Goal: Task Accomplishment & Management: Manage account settings

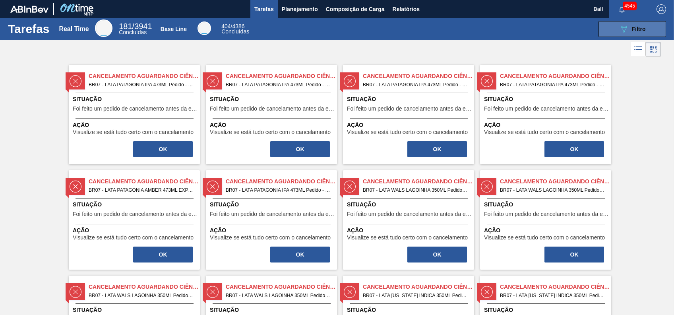
click at [628, 26] on div "089F7B8B-B2A5-4AFE-B5C0-19BA573D28AC Filtro" at bounding box center [632, 29] width 27 height 10
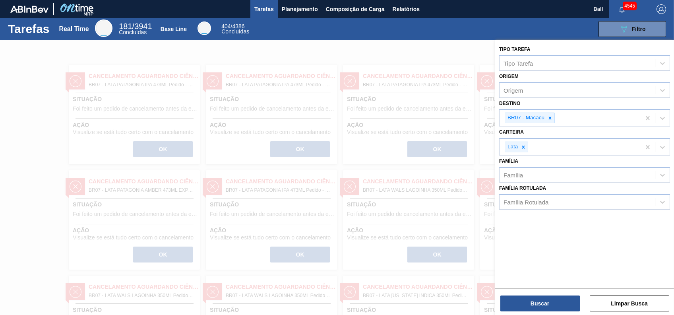
click at [401, 38] on div "Tarefas Real Time 181 / 3941 Concluídas Base Line 404 / 4386 Concluídas 089F7B8…" at bounding box center [337, 29] width 674 height 22
click at [410, 7] on span "Relatórios" at bounding box center [405, 9] width 27 height 10
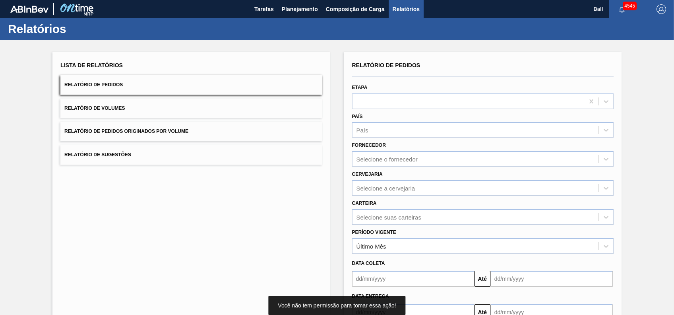
click at [388, 166] on div "Cervejaria Selecione a cervejaria" at bounding box center [483, 180] width 268 height 29
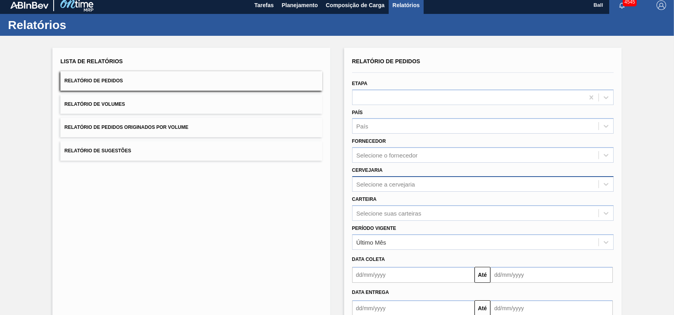
click at [384, 187] on div "Selecione a cervejaria" at bounding box center [475, 184] width 246 height 12
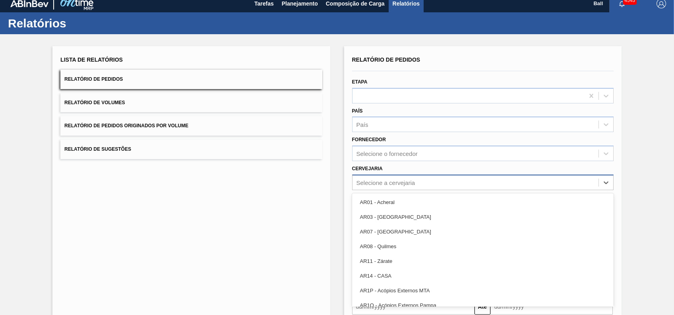
scroll to position [6, 0]
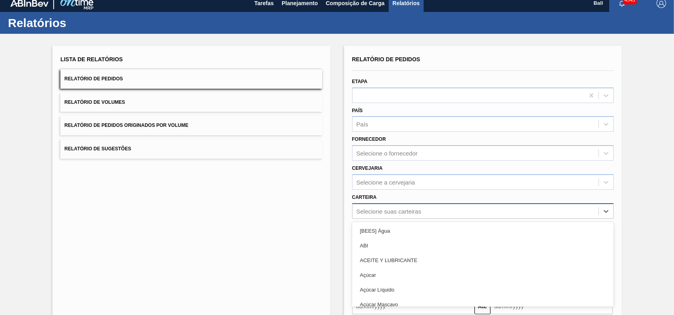
click at [407, 212] on div "option [BEES] Água focused, 1 of 101. 101 results available. Use Up and Down to…" at bounding box center [482, 210] width 261 height 15
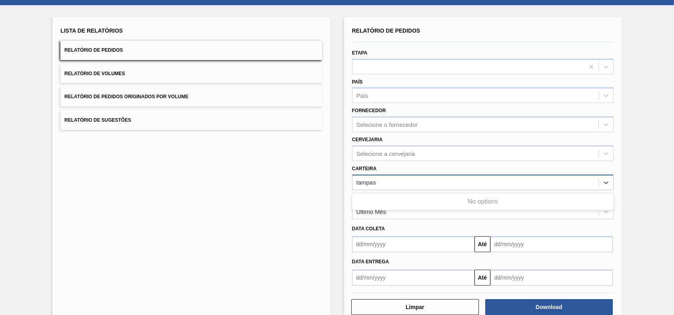
type input "tampa"
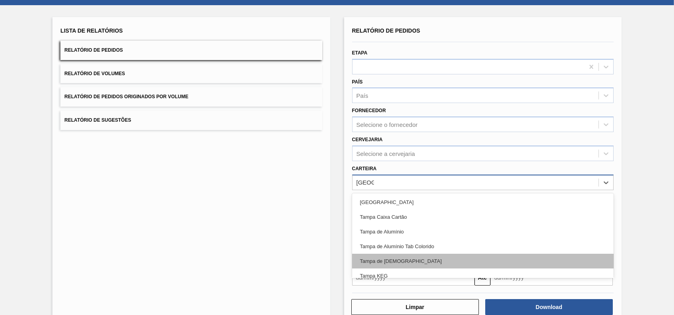
click at [395, 253] on div "Tampa de Lata" at bounding box center [482, 260] width 261 height 15
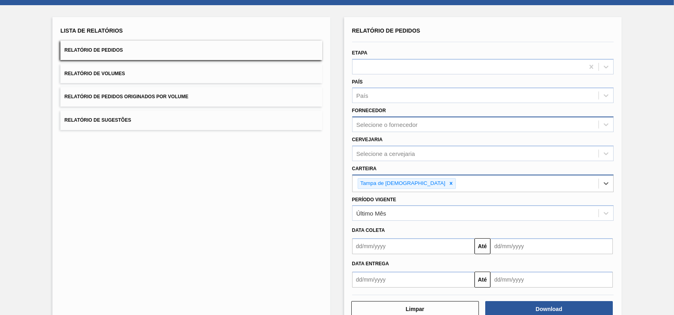
click at [398, 124] on div "Selecione o fornecedor" at bounding box center [386, 124] width 61 height 7
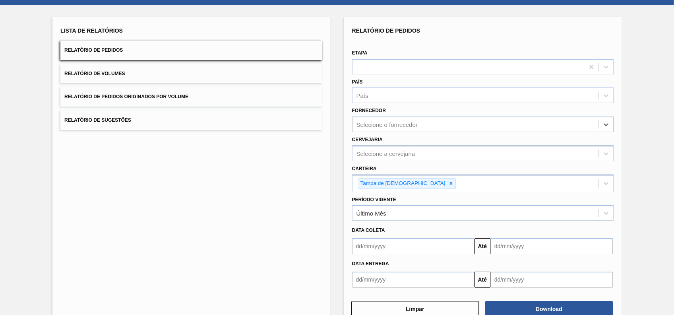
drag, startPoint x: 396, startPoint y: 141, endPoint x: 401, endPoint y: 149, distance: 10.1
click at [396, 141] on div "Cervejaria Selecione a cervejaria" at bounding box center [482, 147] width 261 height 27
click at [401, 153] on div "Selecione a cervejaria" at bounding box center [385, 153] width 59 height 7
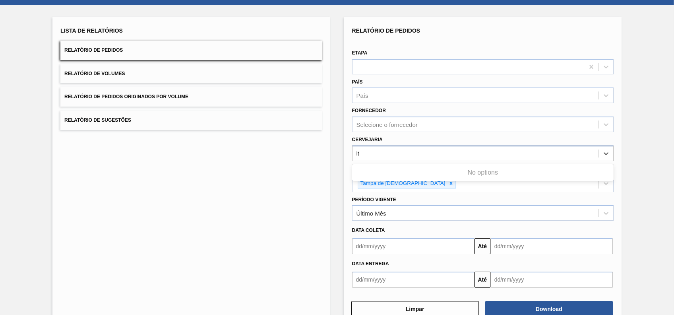
type input "i"
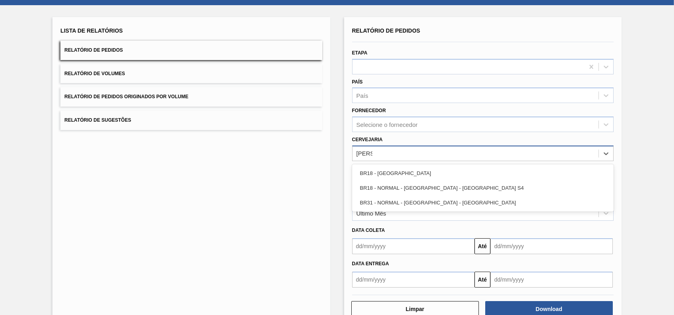
type input "pernam"
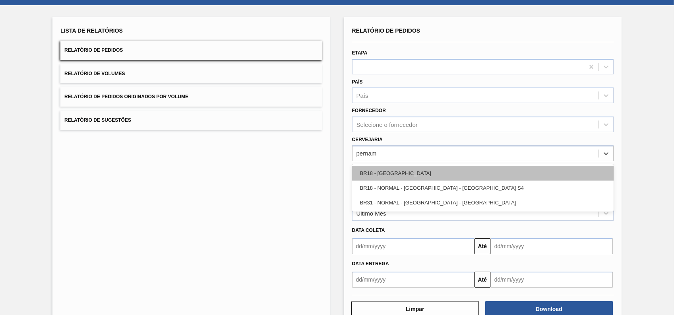
click at [411, 170] on div "BR18 - Pernambuco" at bounding box center [482, 173] width 261 height 15
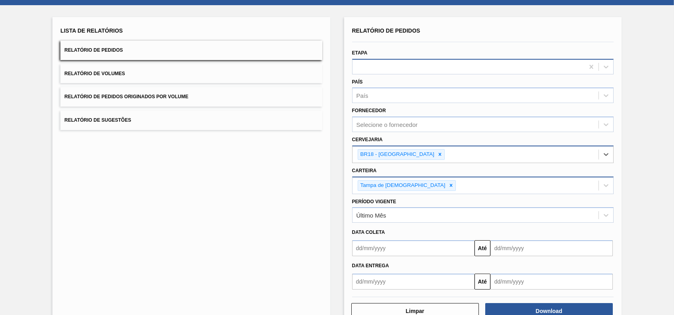
click at [406, 72] on div at bounding box center [468, 67] width 232 height 12
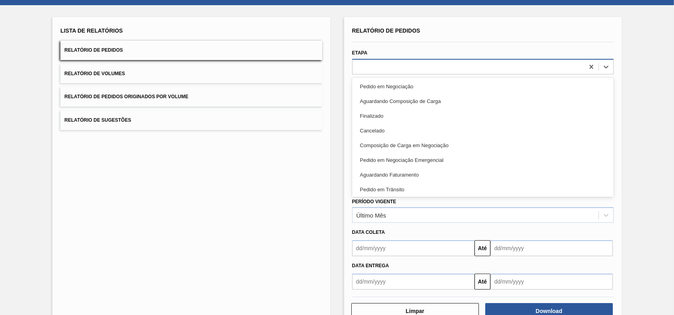
click at [406, 70] on div at bounding box center [468, 67] width 232 height 12
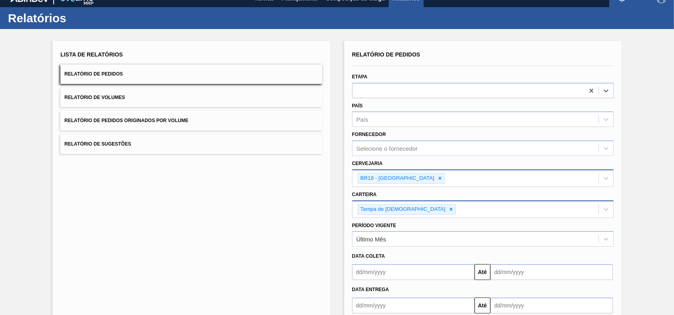
scroll to position [0, 0]
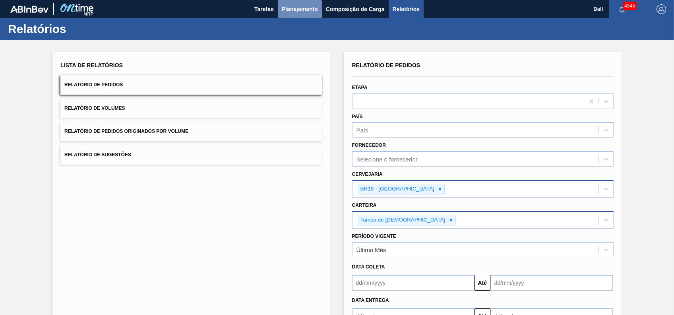
click at [298, 11] on span "Planejamento" at bounding box center [300, 9] width 36 height 10
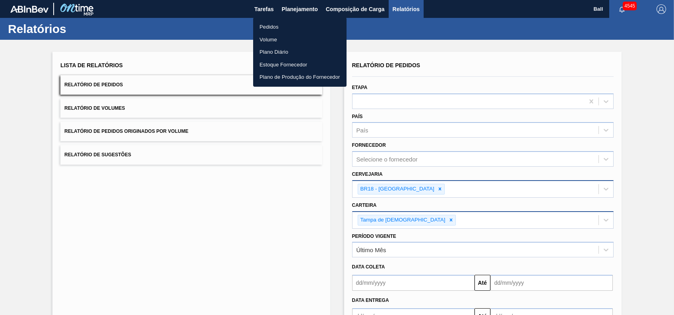
click at [280, 25] on li "Pedidos" at bounding box center [299, 27] width 93 height 13
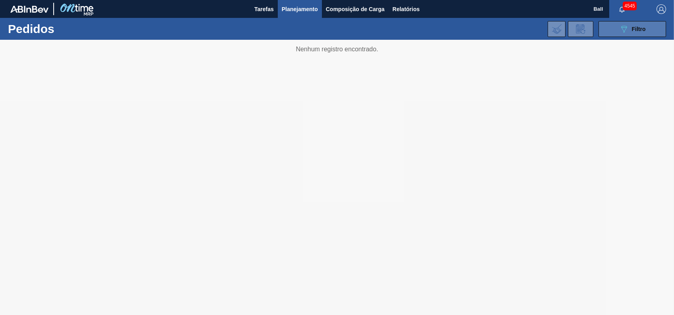
click at [629, 33] on div "089F7B8B-B2A5-4AFE-B5C0-19BA573D28AC Filtro" at bounding box center [632, 29] width 27 height 10
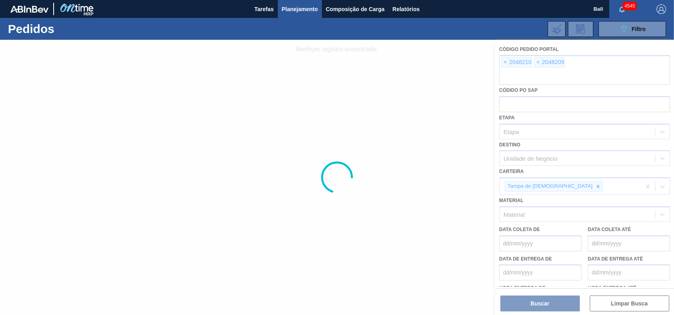
click at [572, 70] on div at bounding box center [337, 177] width 674 height 275
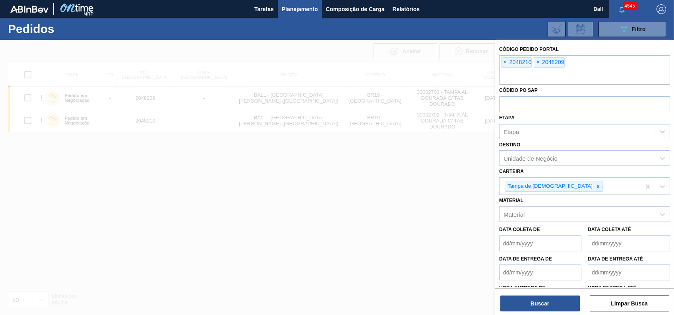
click at [572, 69] on div "× 2048210 × 2048209" at bounding box center [584, 69] width 171 height 29
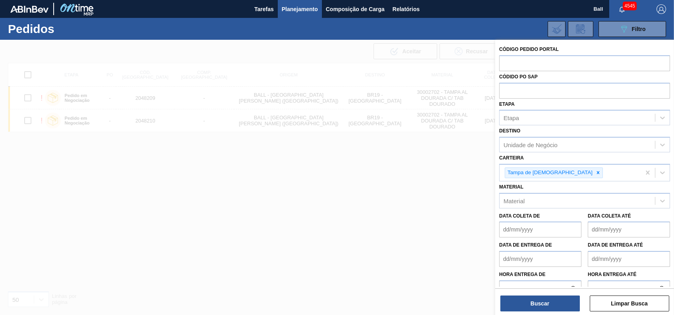
paste input "2041728"
type input "2041728"
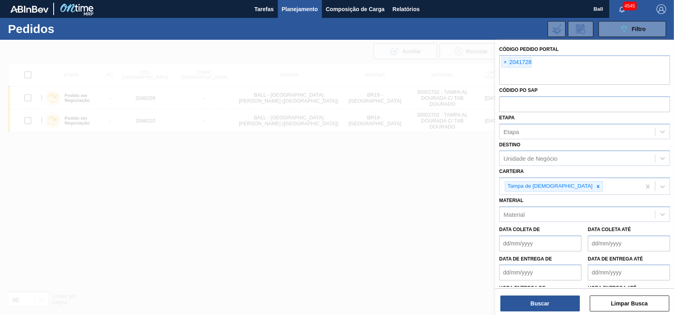
click at [533, 311] on div "Código Pedido Portal × 2041728 Códido PO SAP Etapa Etapa Destino Unidade de Neg…" at bounding box center [584, 178] width 179 height 276
click at [534, 310] on button "Buscar" at bounding box center [539, 303] width 79 height 16
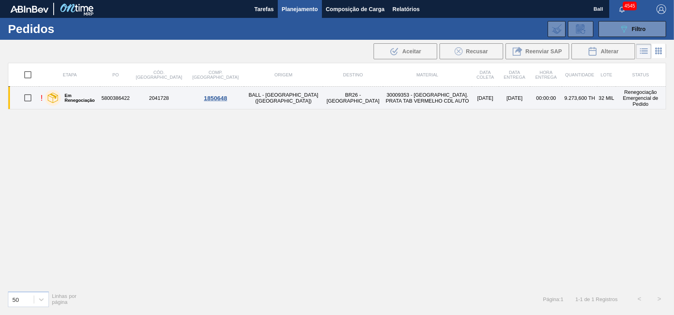
click at [383, 97] on td "30009353 - TAMPA AL. PRATA TAB VERMELHO CDL AUTO" at bounding box center [427, 98] width 89 height 23
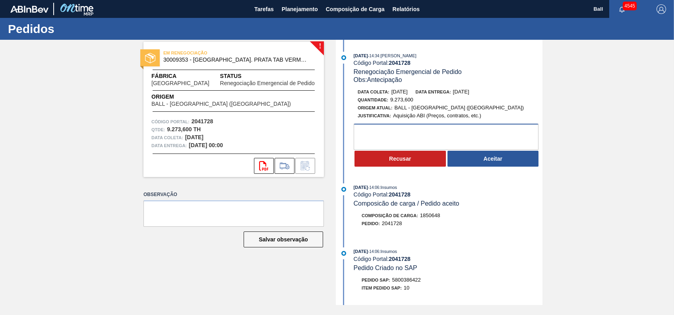
click at [421, 131] on textarea at bounding box center [445, 137] width 185 height 26
click at [635, 183] on div "! EM RENEGOCIAÇÃO 30009353 - TAMPA AL. PRATA TAB VERMELHO CDL AUTO Fábrica Uber…" at bounding box center [337, 172] width 674 height 265
drag, startPoint x: 390, startPoint y: 62, endPoint x: 413, endPoint y: 62, distance: 22.2
click at [413, 62] on div "Código Portal: 2041728" at bounding box center [447, 63] width 189 height 6
copy strong "2041728"
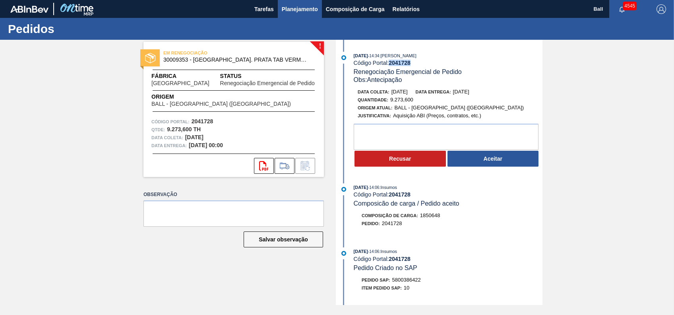
click at [306, 7] on span "Planejamento" at bounding box center [300, 9] width 36 height 10
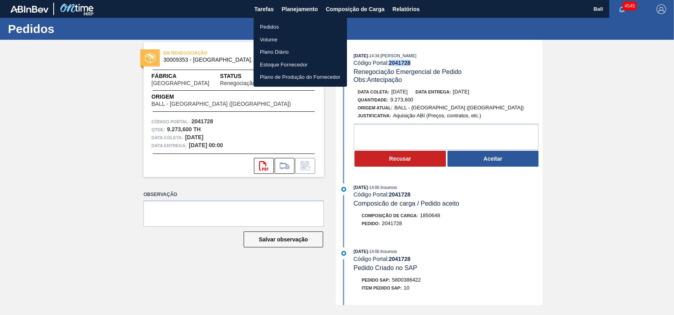
click at [276, 37] on li "Volume" at bounding box center [299, 39] width 93 height 13
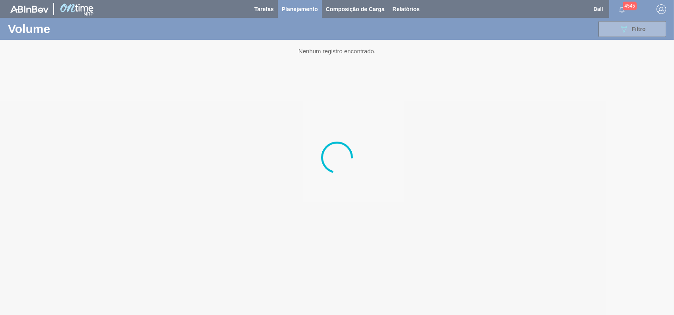
click at [290, 7] on div at bounding box center [337, 157] width 674 height 315
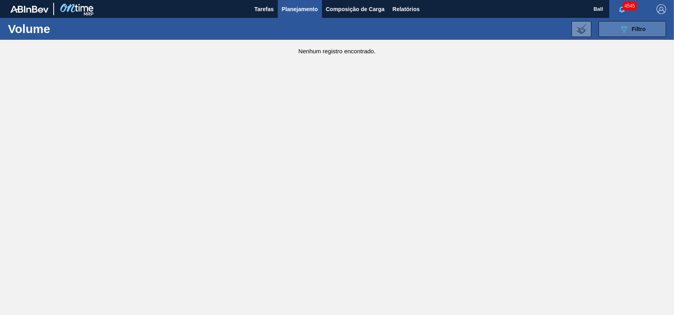
click at [647, 29] on button "089F7B8B-B2A5-4AFE-B5C0-19BA573D28AC Filtro" at bounding box center [632, 29] width 68 height 16
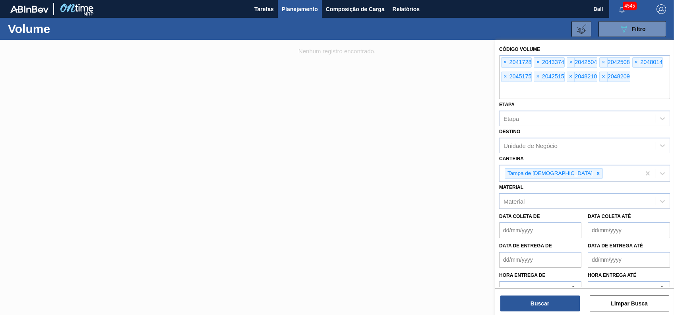
drag, startPoint x: 610, startPoint y: 89, endPoint x: 448, endPoint y: 44, distance: 168.4
click at [495, 44] on div "Código Volume × 2041728 × 2043374 × 2042504 × 2042508 × 2048014 × 2045175 × 204…" at bounding box center [584, 197] width 179 height 315
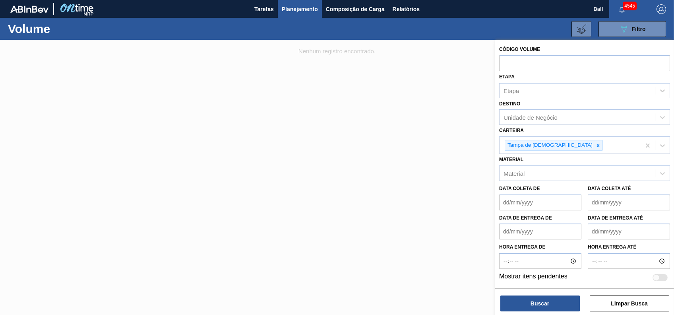
paste input "text"
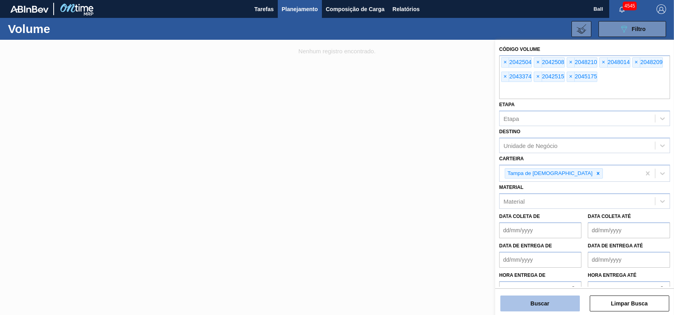
click at [556, 297] on button "Buscar" at bounding box center [539, 303] width 79 height 16
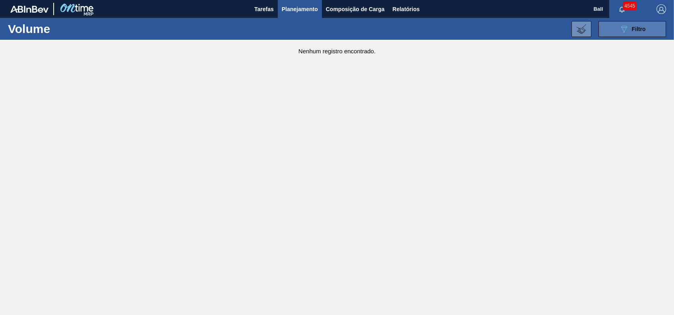
click at [610, 31] on button "089F7B8B-B2A5-4AFE-B5C0-19BA573D28AC Filtro" at bounding box center [632, 29] width 68 height 16
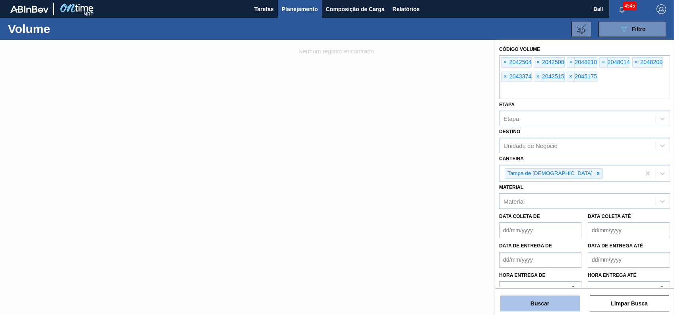
click at [534, 297] on button "Buscar" at bounding box center [539, 303] width 79 height 16
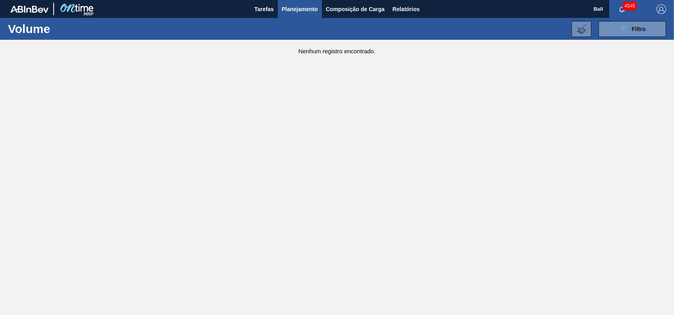
click at [606, 87] on main "Tarefas Planejamento Composição de Carga Relatórios Ball 4545 Marcar todas como…" at bounding box center [337, 157] width 674 height 315
click at [634, 24] on div "089F7B8B-B2A5-4AFE-B5C0-19BA573D28AC Filtro" at bounding box center [632, 29] width 27 height 10
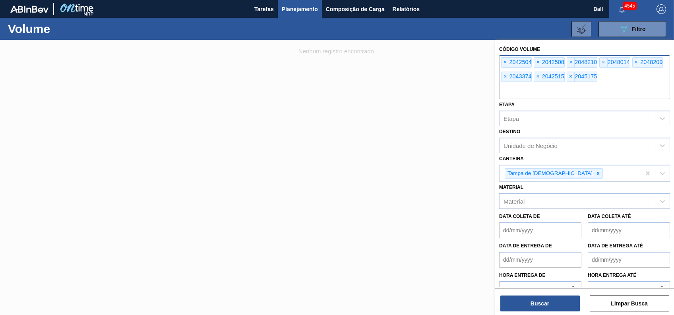
click at [597, 82] on div "× 2042504 × 2042508 × 2048210 × 2048014 × 2048209 × 2043374 × 2042515 × 2045175" at bounding box center [584, 77] width 171 height 44
click at [505, 60] on span "×" at bounding box center [505, 63] width 8 height 10
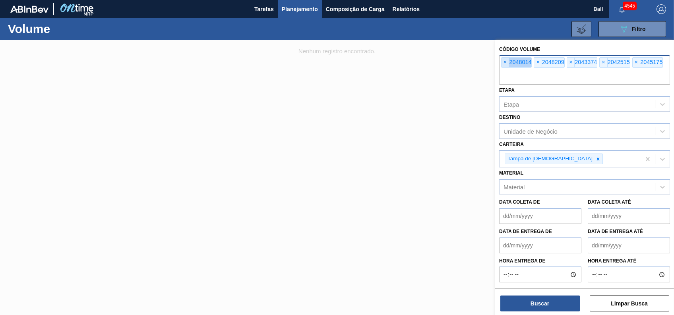
click at [505, 60] on span "×" at bounding box center [505, 63] width 8 height 10
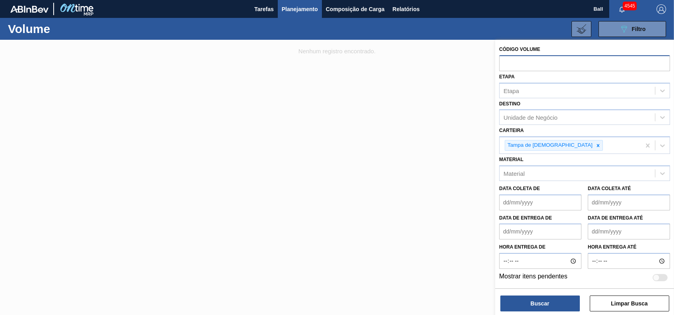
click at [505, 60] on input "text" at bounding box center [584, 62] width 171 height 15
click at [558, 67] on input "text" at bounding box center [584, 62] width 171 height 15
paste input "text"
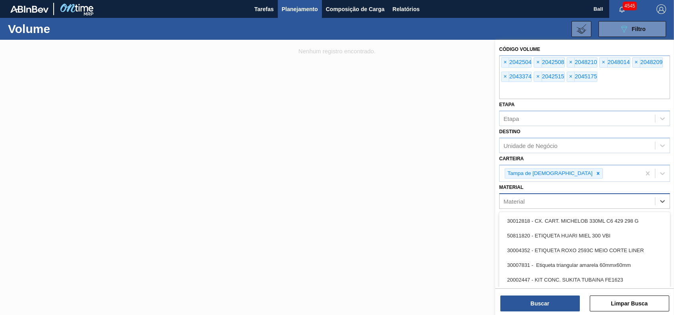
drag, startPoint x: 587, startPoint y: 204, endPoint x: 591, endPoint y: 199, distance: 6.6
click at [587, 204] on div "Material" at bounding box center [576, 201] width 155 height 12
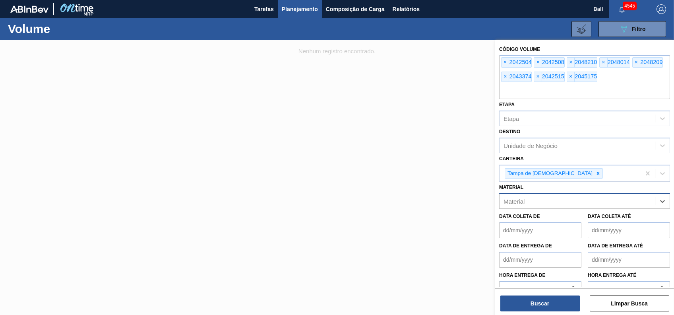
click at [591, 199] on div "Material" at bounding box center [576, 201] width 155 height 12
click at [547, 308] on button "Buscar" at bounding box center [539, 303] width 79 height 16
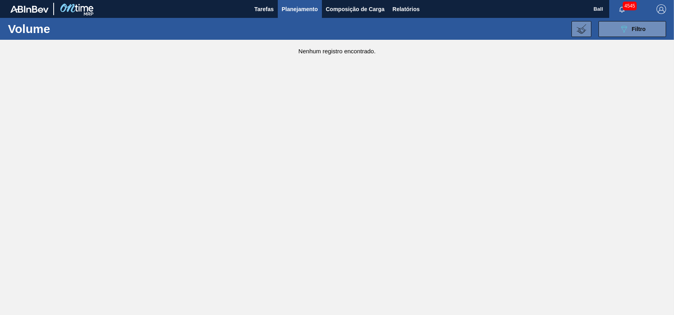
click at [635, 38] on div "089F7B8B-B2A5-4AFE-B5C0-19BA573D28AC Filtro Código Volume × 2042504 × 2042508 ×…" at bounding box center [396, 29] width 545 height 24
click at [633, 26] on span "Filtro" at bounding box center [639, 29] width 14 height 6
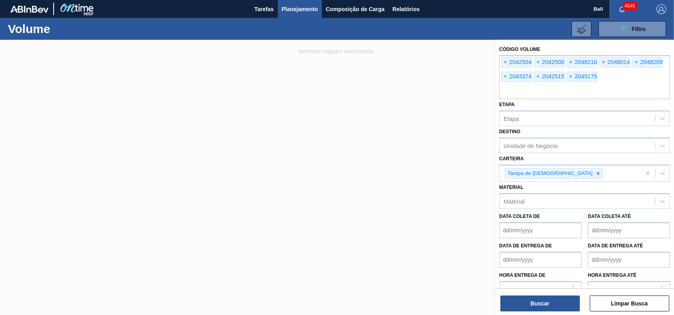
click at [315, 8] on span "Planejamento" at bounding box center [300, 9] width 36 height 10
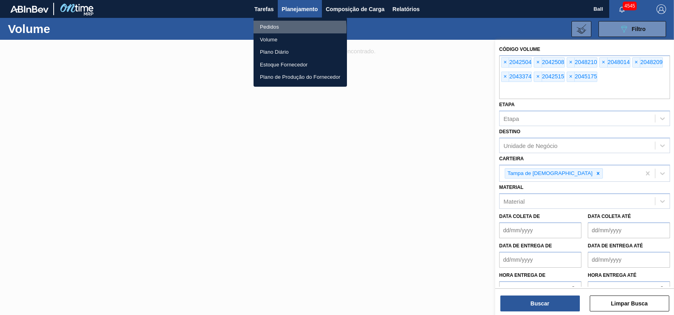
click at [278, 28] on li "Pedidos" at bounding box center [299, 27] width 93 height 13
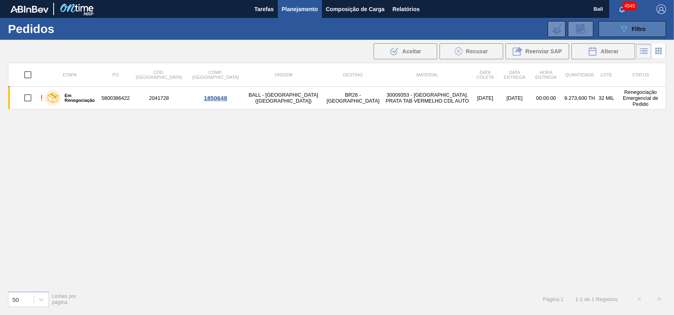
click at [650, 24] on button "089F7B8B-B2A5-4AFE-B5C0-19BA573D28AC Filtro" at bounding box center [632, 29] width 68 height 16
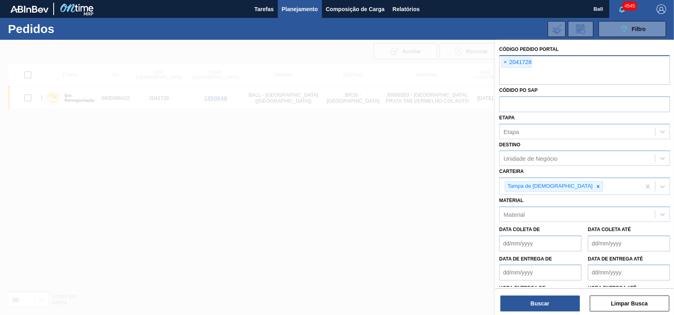
click at [562, 67] on div "× 2041728" at bounding box center [584, 69] width 171 height 29
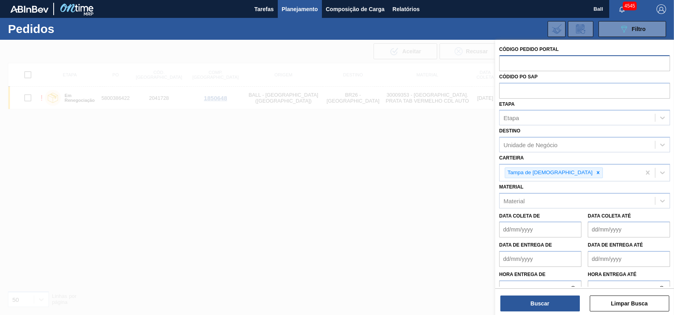
paste input "text"
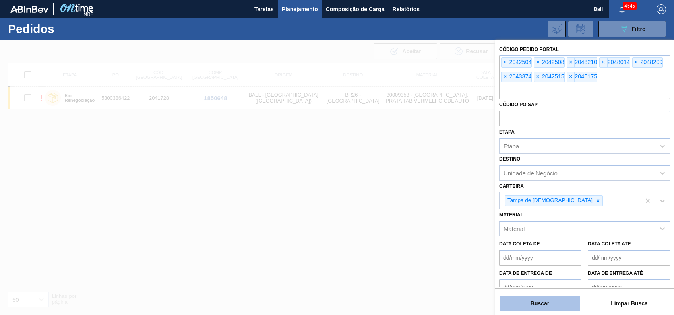
click at [543, 304] on button "Buscar" at bounding box center [539, 303] width 79 height 16
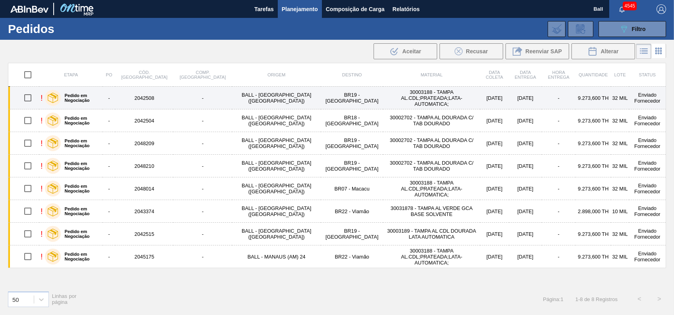
click at [321, 95] on td "BR19 - Nova Rio" at bounding box center [352, 98] width 62 height 23
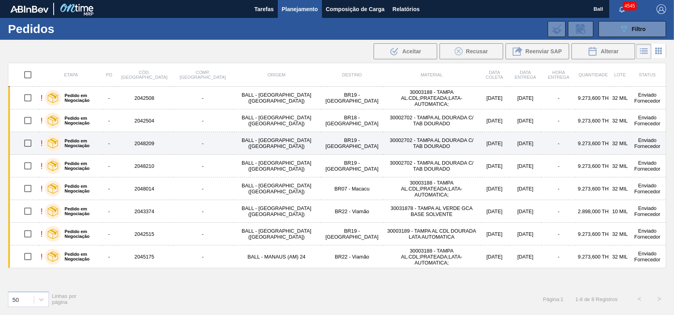
click at [321, 140] on td "BR19 - Nova Rio" at bounding box center [352, 143] width 62 height 23
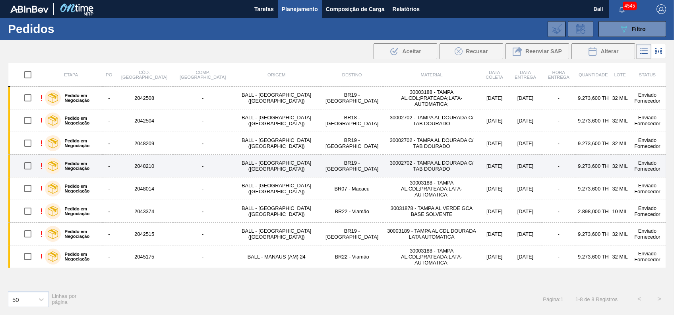
click at [321, 165] on td "BR19 - Nova Rio" at bounding box center [352, 165] width 62 height 23
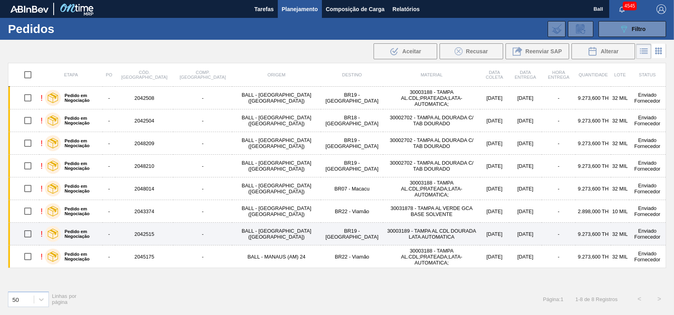
click at [321, 229] on td "BR19 - Nova Rio" at bounding box center [352, 233] width 62 height 23
click at [162, 233] on td "2042515" at bounding box center [144, 233] width 58 height 23
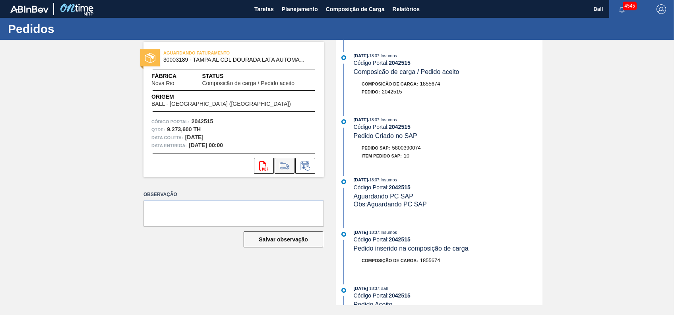
click at [282, 164] on icon at bounding box center [284, 166] width 13 height 10
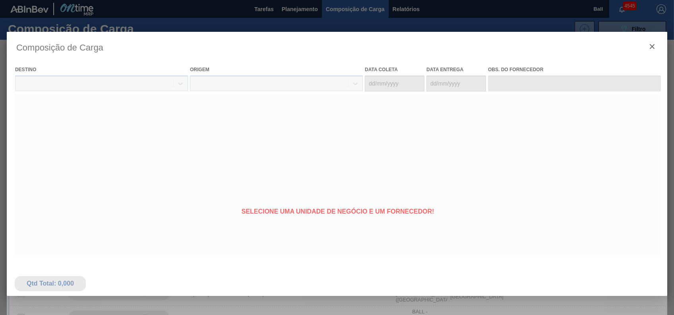
type coleta "[DATE]"
type Entrega "[DATE]"
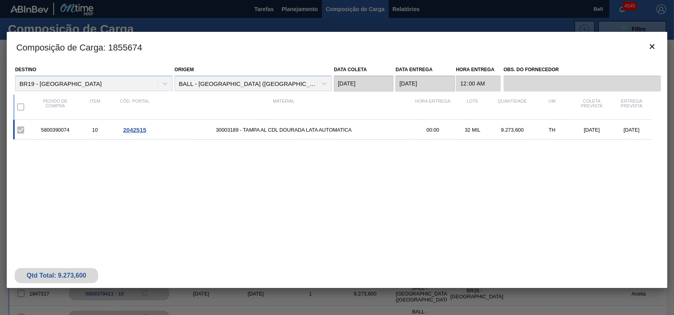
click at [23, 131] on label at bounding box center [20, 130] width 17 height 17
click at [153, 133] on div "2042515" at bounding box center [135, 129] width 40 height 7
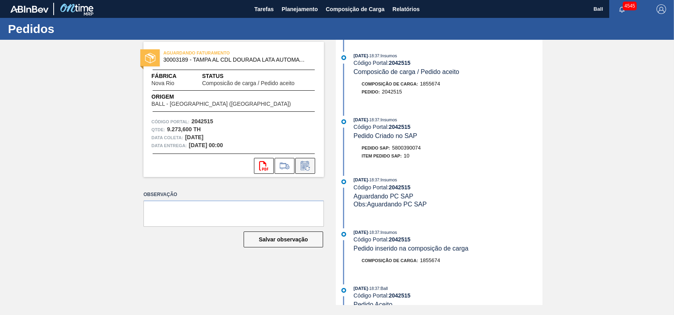
click at [304, 162] on icon at bounding box center [305, 166] width 13 height 10
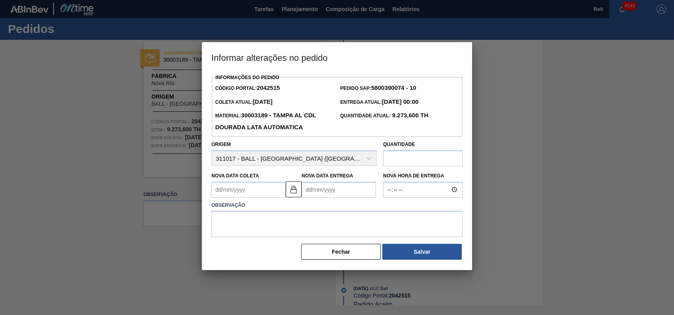
click at [347, 159] on div "Origem 311017 - BALL - TRÊS RIOS (RJ)" at bounding box center [293, 152] width 165 height 27
click at [419, 164] on input "text" at bounding box center [422, 158] width 79 height 16
click at [364, 162] on div "Origem 311017 - BALL - TRÊS RIOS (RJ)" at bounding box center [293, 152] width 165 height 27
click at [368, 162] on div "Origem 311017 - BALL - TRÊS RIOS (RJ)" at bounding box center [293, 152] width 165 height 27
click at [295, 197] on button at bounding box center [294, 189] width 16 height 16
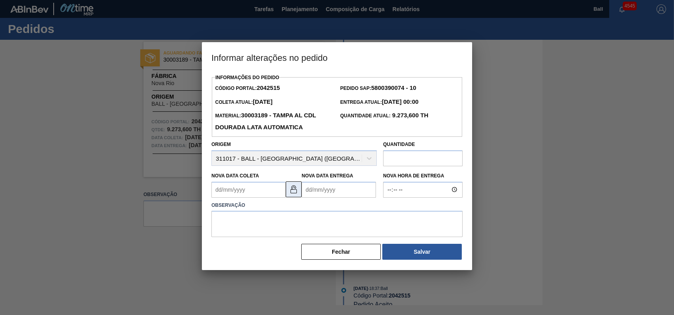
click at [295, 197] on button at bounding box center [294, 189] width 16 height 16
click at [363, 249] on button "Fechar" at bounding box center [340, 251] width 79 height 16
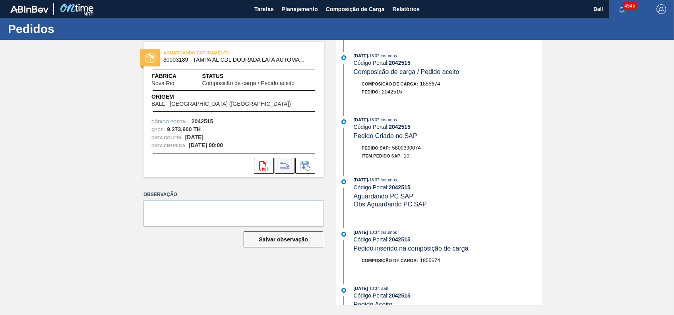
click at [286, 165] on icon at bounding box center [284, 166] width 13 height 10
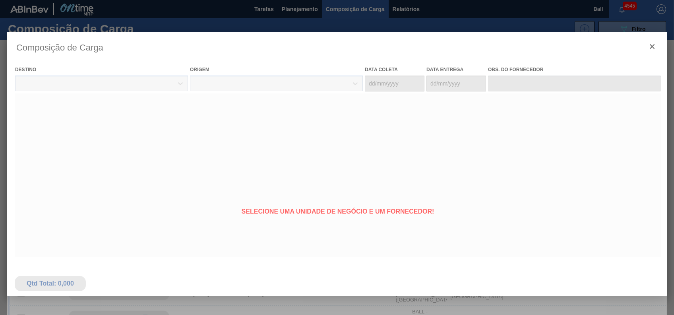
type coleta "[DATE]"
type Entrega "[DATE]"
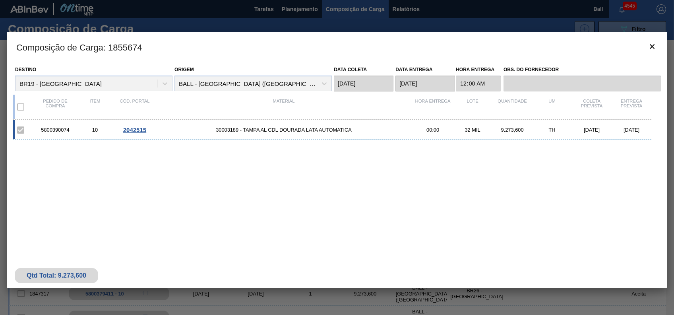
click at [335, 130] on span "30003189 - TAMPA AL CDL DOURADA LATA AUTOMATICA" at bounding box center [283, 130] width 258 height 6
click at [21, 131] on label at bounding box center [20, 130] width 17 height 17
click at [17, 100] on label at bounding box center [20, 106] width 17 height 17
click at [21, 102] on label at bounding box center [20, 106] width 17 height 17
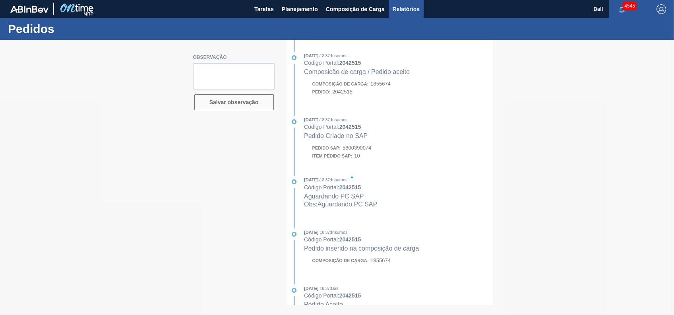
click at [407, 13] on span "Relatórios" at bounding box center [405, 9] width 27 height 10
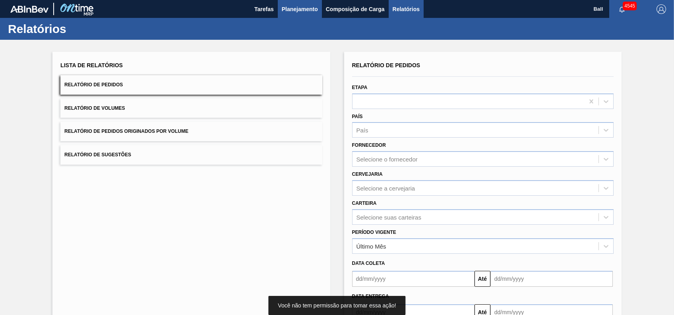
click at [309, 6] on span "Planejamento" at bounding box center [300, 9] width 36 height 10
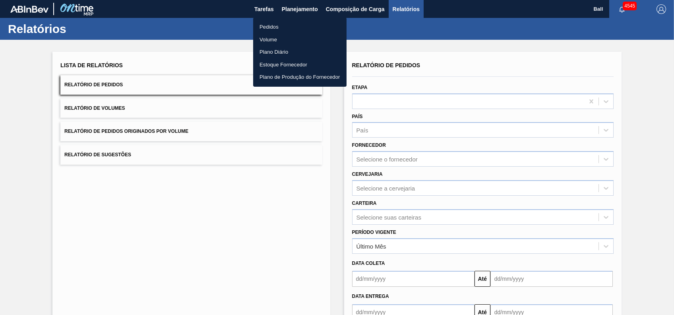
click at [273, 35] on li "Volume" at bounding box center [299, 39] width 93 height 13
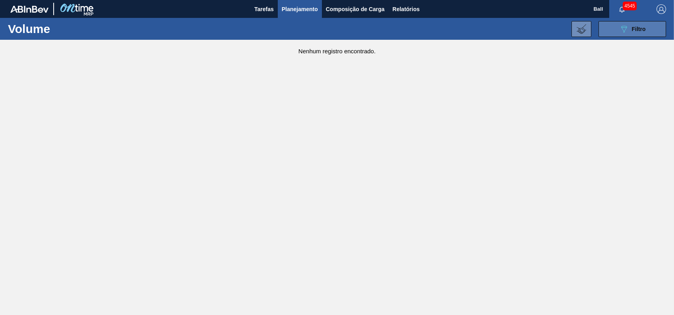
click at [642, 29] on span "Filtro" at bounding box center [639, 29] width 14 height 6
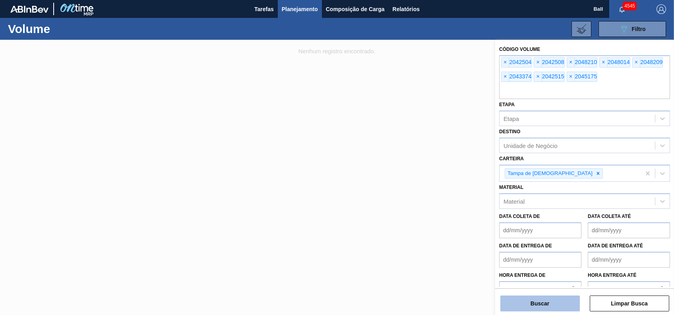
click at [551, 300] on button "Buscar" at bounding box center [539, 303] width 79 height 16
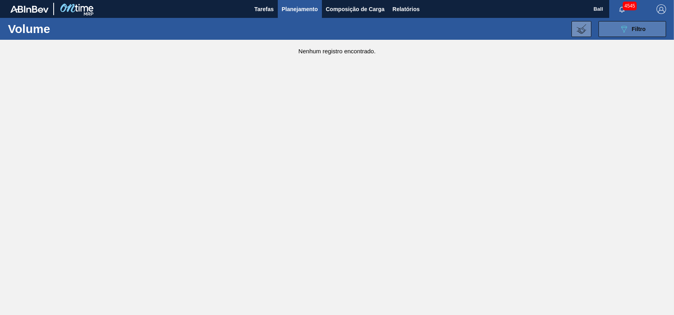
click at [616, 23] on button "089F7B8B-B2A5-4AFE-B5C0-19BA573D28AC Filtro" at bounding box center [632, 29] width 68 height 16
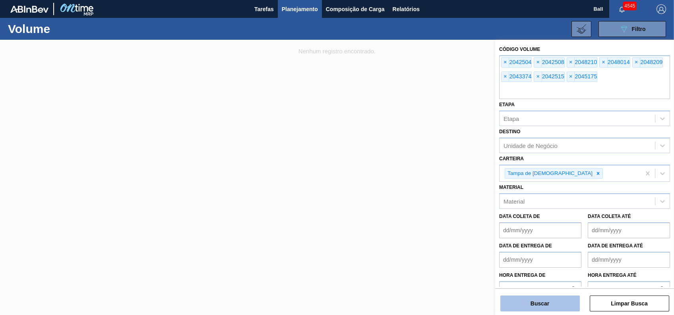
click at [558, 305] on button "Buscar" at bounding box center [539, 303] width 79 height 16
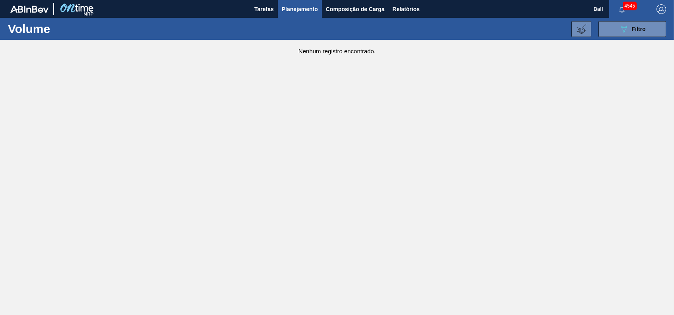
click at [311, 9] on span "Planejamento" at bounding box center [300, 9] width 36 height 10
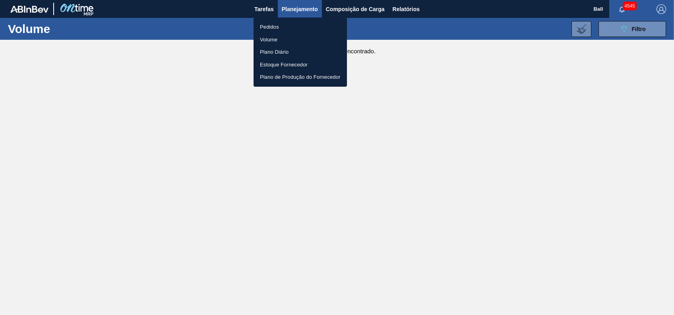
click at [274, 27] on li "Pedidos" at bounding box center [299, 27] width 93 height 13
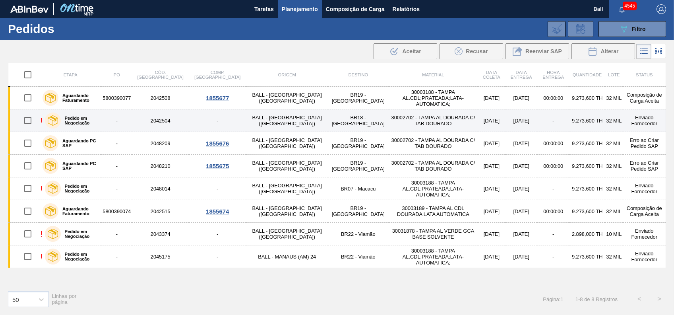
click at [124, 124] on td "-" at bounding box center [116, 120] width 31 height 23
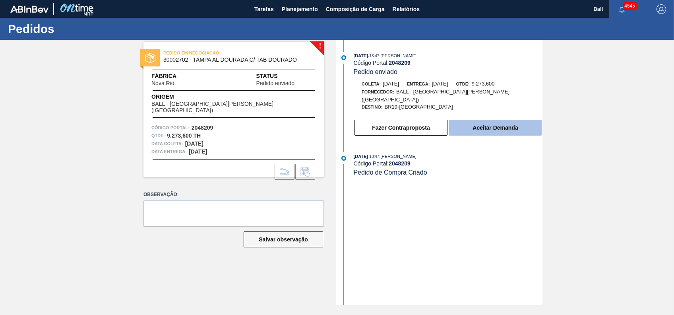
click at [492, 120] on button "Aceitar Demanda" at bounding box center [495, 128] width 93 height 16
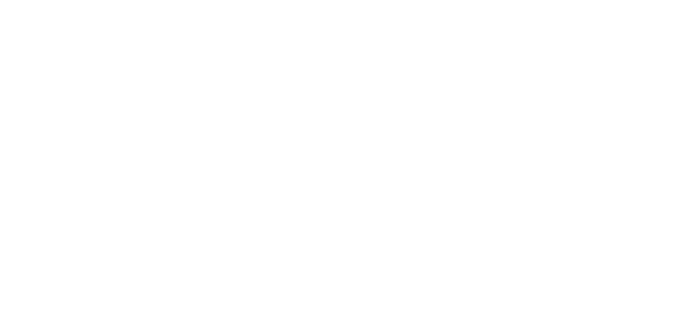
click at [462, 0] on html at bounding box center [337, 0] width 674 height 0
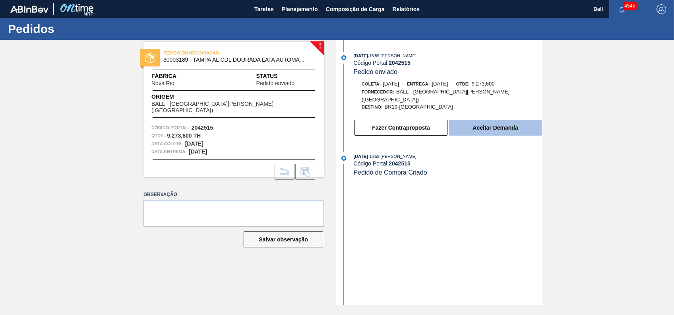
click at [473, 120] on button "Aceitar Demanda" at bounding box center [495, 128] width 93 height 16
click at [479, 126] on button "Aceitar Demanda" at bounding box center [495, 128] width 93 height 16
click at [506, 120] on button "Aceitar Demanda" at bounding box center [495, 128] width 93 height 16
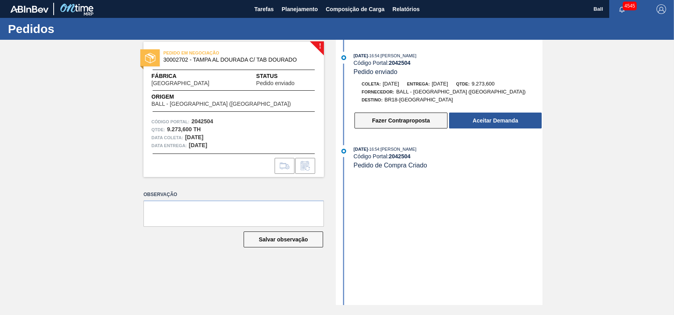
click at [417, 127] on button "Fazer Contraproposta" at bounding box center [400, 120] width 93 height 16
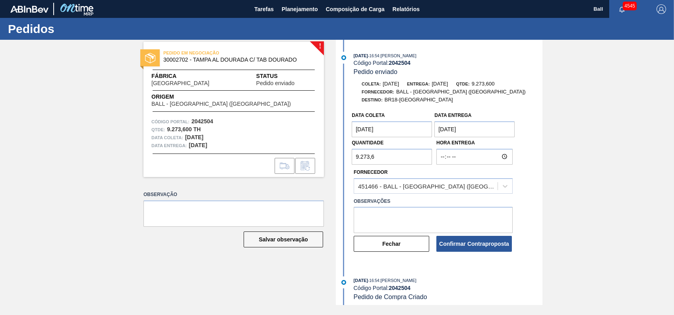
click at [417, 127] on coleta "[DATE]" at bounding box center [391, 129] width 80 height 16
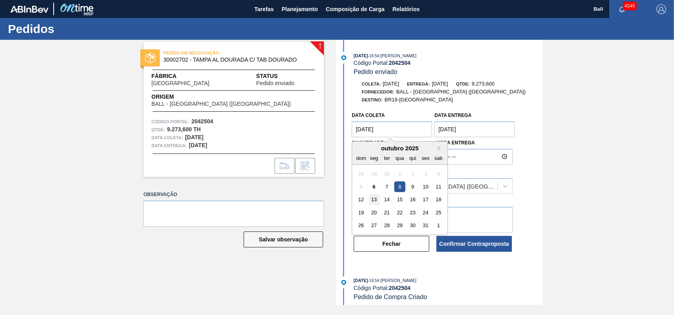
click at [377, 200] on div "13" at bounding box center [374, 199] width 11 height 11
type coleta "[DATE]"
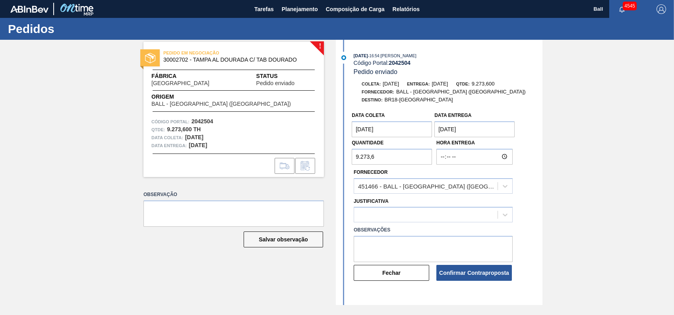
click at [519, 121] on div "Data coleta [DATE] Data Entrega [DATE] Quantidade 9.273,6 Hora Entrega Forneced…" at bounding box center [440, 195] width 205 height 174
click at [510, 122] on div "Data Entrega [DATE]" at bounding box center [474, 123] width 80 height 27
click at [499, 128] on Entrega "[DATE]" at bounding box center [474, 129] width 80 height 16
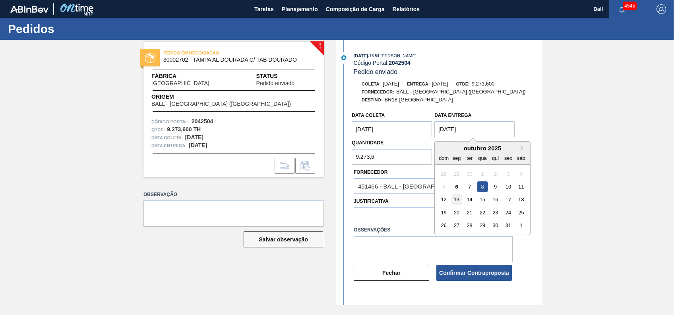
click at [459, 197] on div "13" at bounding box center [456, 199] width 11 height 11
type Entrega "[DATE]"
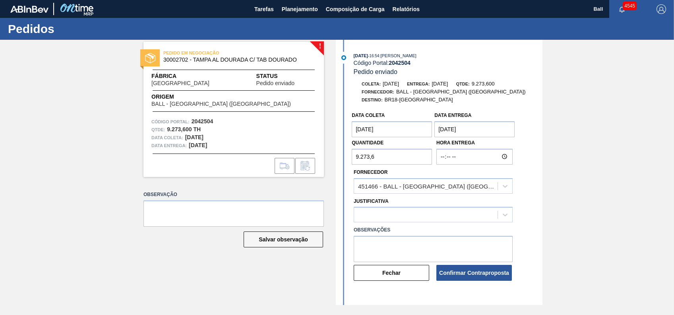
click at [523, 137] on div "Data coleta [DATE] Data Entrega [DATE] Quantidade 9.273,6 Hora Entrega Forneced…" at bounding box center [440, 195] width 205 height 174
click at [460, 255] on textarea at bounding box center [432, 249] width 159 height 26
type textarea "d"
type textarea "DEPENDE DE PRODUÇÃO"
click at [508, 214] on icon at bounding box center [505, 215] width 8 height 8
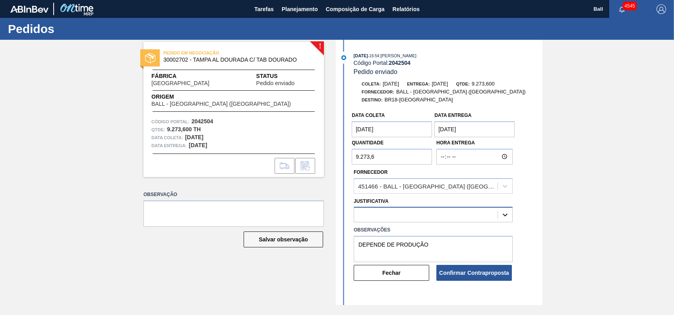
click at [508, 214] on icon at bounding box center [505, 215] width 8 height 8
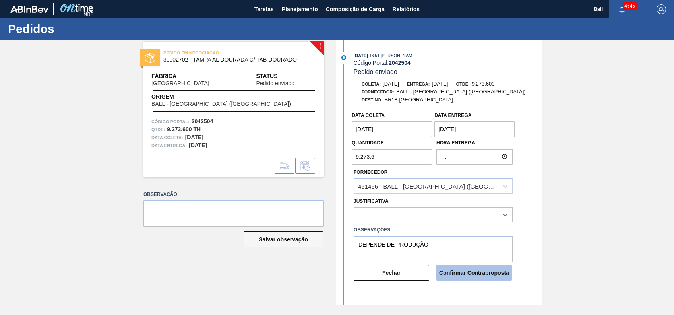
click at [497, 273] on button "Confirmar Contraproposta" at bounding box center [473, 273] width 75 height 16
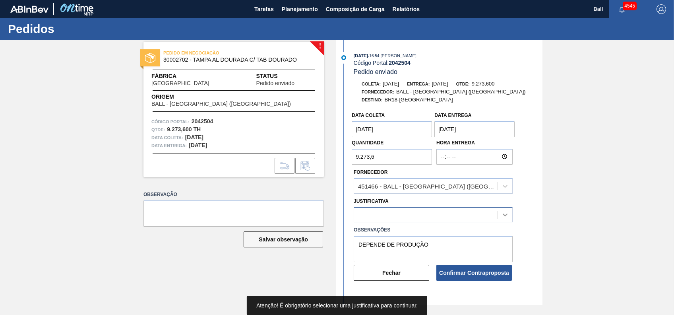
click at [508, 222] on div at bounding box center [505, 214] width 14 height 14
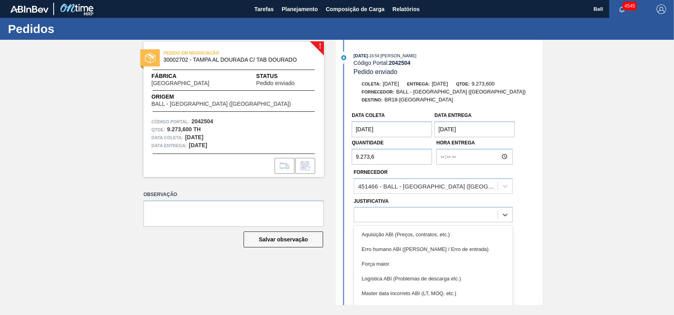
scroll to position [53, 0]
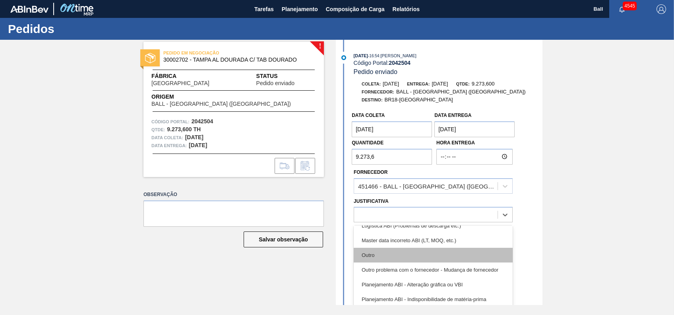
click at [425, 257] on div "Outro" at bounding box center [432, 254] width 159 height 15
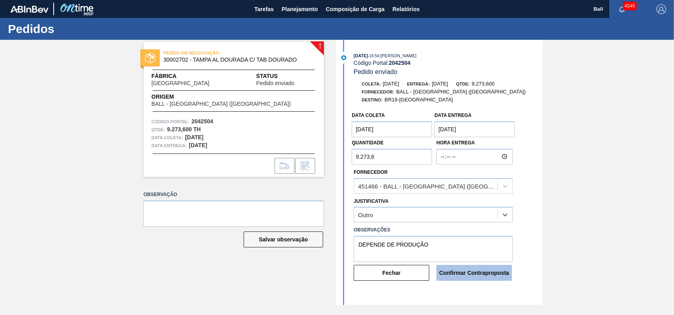
click at [496, 267] on button "Confirmar Contraproposta" at bounding box center [473, 273] width 75 height 16
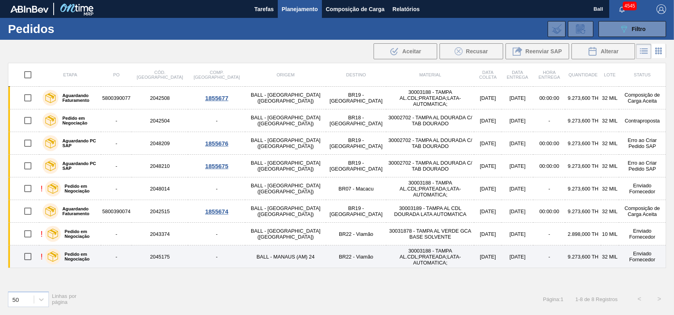
click at [326, 251] on td "BR22 - Viamão" at bounding box center [356, 256] width 60 height 23
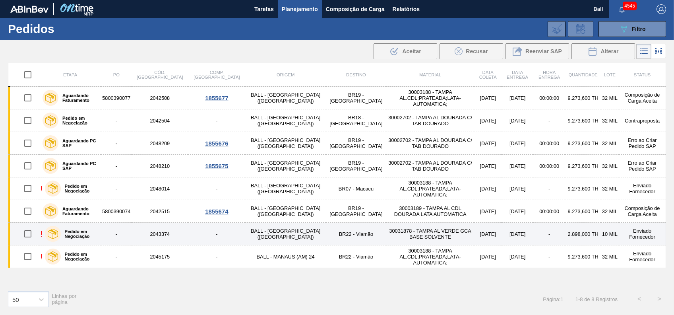
click at [386, 235] on td "30031878 - TAMPA AL VERDE GCA BASE SOLVENTE" at bounding box center [430, 233] width 88 height 23
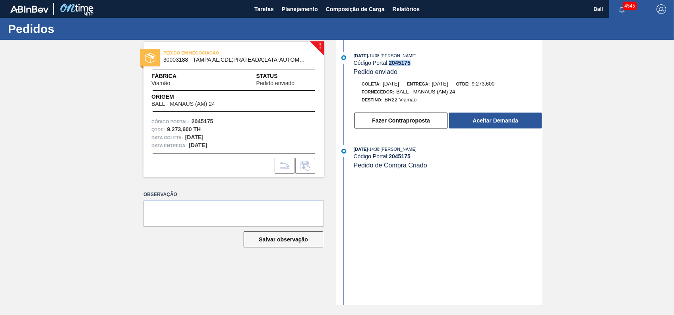
drag, startPoint x: 389, startPoint y: 65, endPoint x: 411, endPoint y: 68, distance: 22.8
click at [411, 68] on div "[DATE] 14:38 : [PERSON_NAME] Código Portal: 2045175 Pedido enviado" at bounding box center [447, 64] width 189 height 24
copy div "2045175"
click at [480, 122] on button "Aceitar Demanda" at bounding box center [495, 120] width 93 height 16
click at [391, 123] on button "Fazer Contraproposta" at bounding box center [400, 120] width 93 height 16
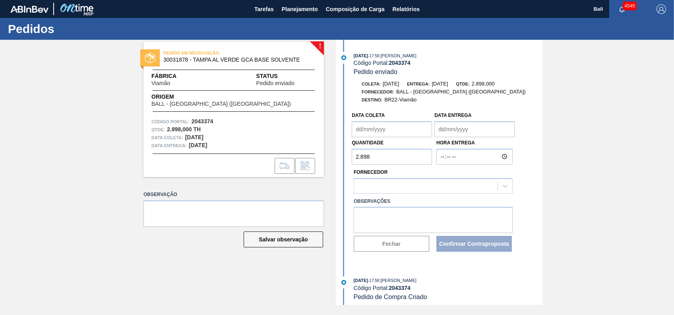
type coleta "[DATE]"
type Entrega "[DATE]"
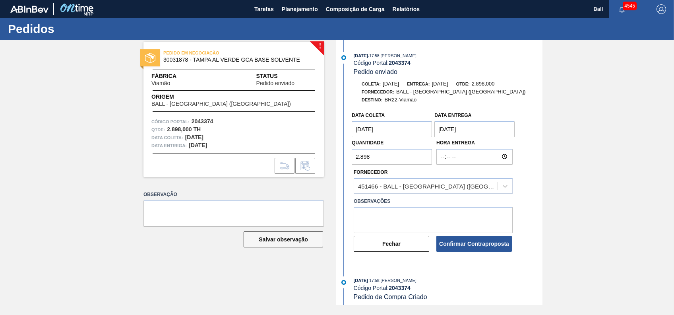
click at [421, 133] on coleta "[DATE]" at bounding box center [391, 129] width 80 height 16
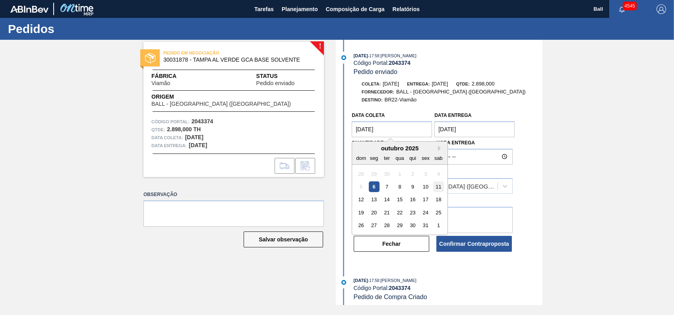
click at [435, 188] on div "11" at bounding box center [438, 186] width 11 height 11
type coleta "11/10/2025"
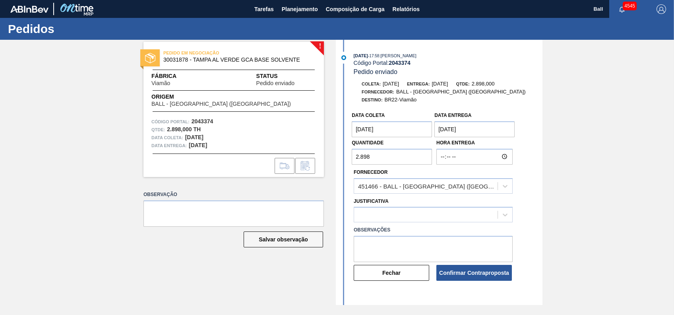
click at [502, 129] on Entrega "13/10/2025" at bounding box center [474, 129] width 80 height 16
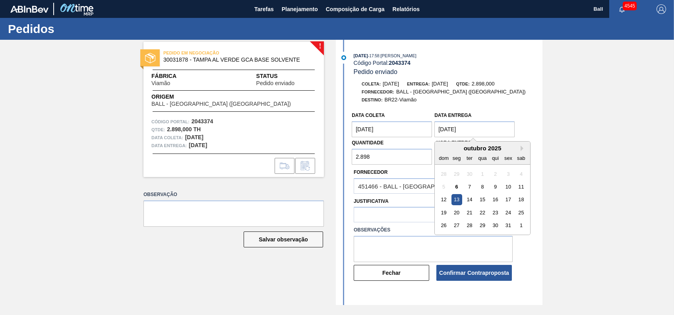
click at [519, 198] on div "18" at bounding box center [521, 199] width 11 height 11
type Entrega "18/10/2025"
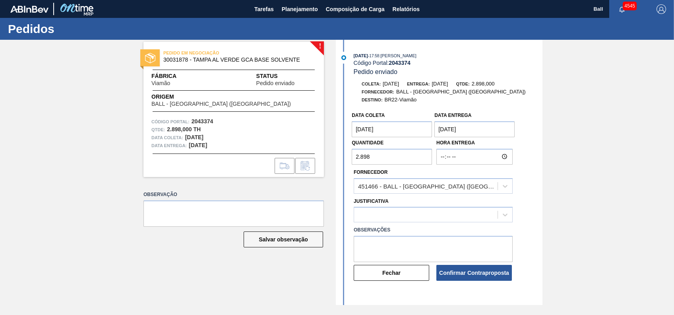
click at [562, 130] on div "! PEDIDO EM NEGOCIAÇÃO 30031878 - TAMPA AL VERDE GCA BASE SOLVENTE Fábrica Viam…" at bounding box center [337, 172] width 674 height 265
click at [478, 213] on div at bounding box center [425, 215] width 143 height 12
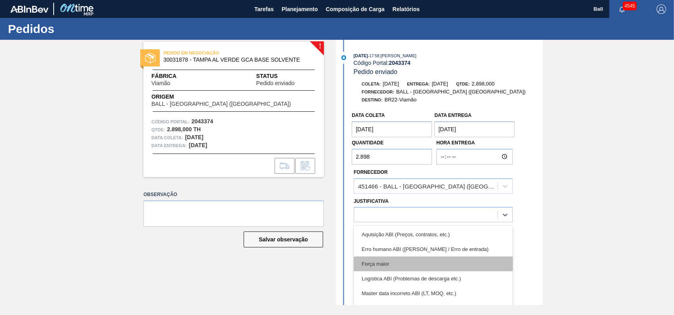
scroll to position [53, 0]
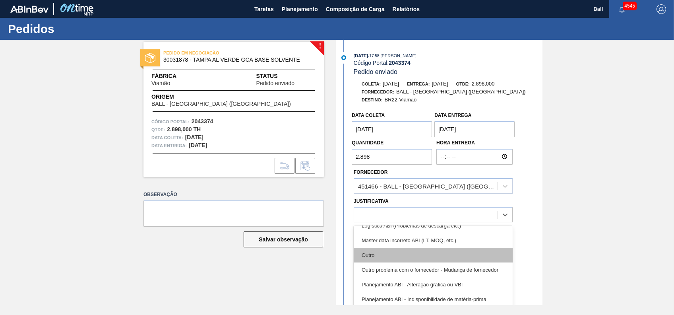
click at [440, 250] on div "Outro" at bounding box center [432, 254] width 159 height 15
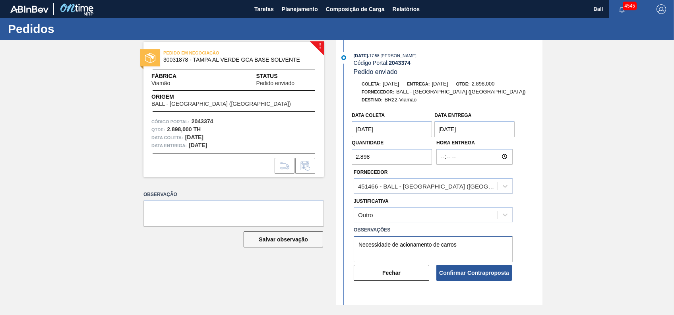
type textarea "Necessidade de acionamento de carros"
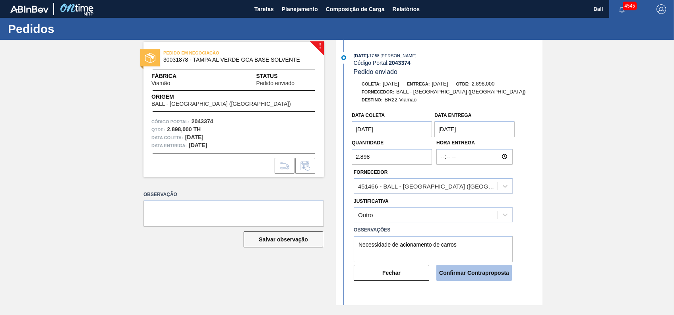
click at [493, 273] on button "Confirmar Contraproposta" at bounding box center [473, 273] width 75 height 16
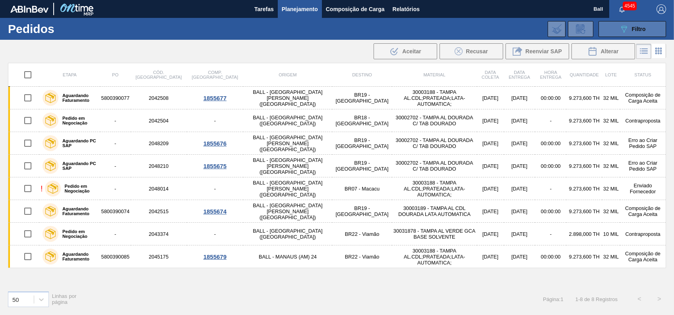
click at [637, 32] on span "Filtro" at bounding box center [639, 29] width 14 height 6
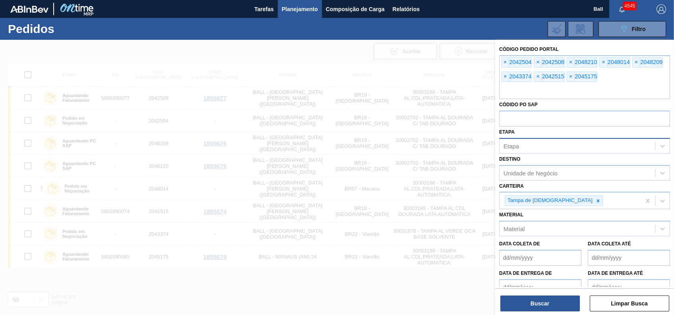
click at [567, 141] on div "Etapa" at bounding box center [576, 146] width 155 height 12
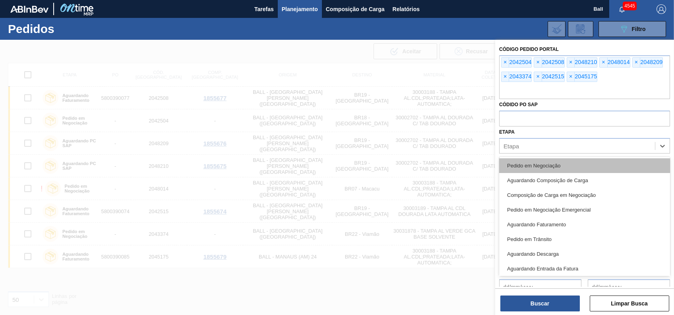
click at [563, 160] on div "Pedido em Negociação" at bounding box center [584, 165] width 171 height 15
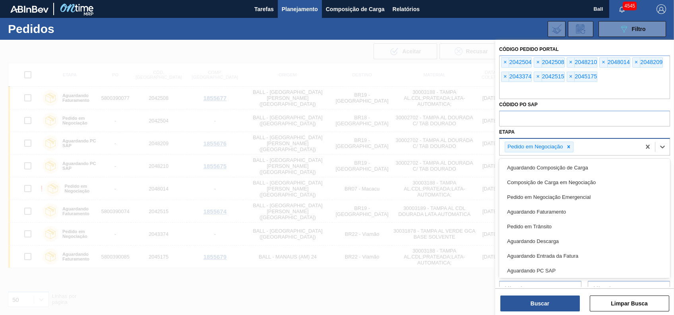
click at [614, 152] on div "Pedido em Negociação" at bounding box center [569, 147] width 141 height 16
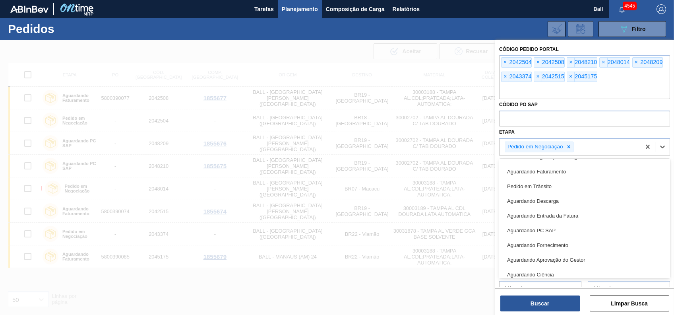
scroll to position [89, 0]
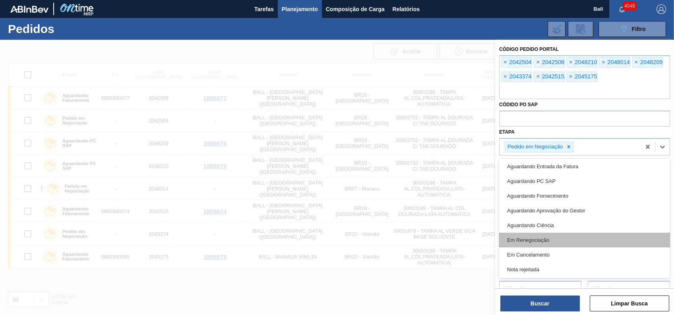
click at [578, 238] on div "Em Renegociação" at bounding box center [584, 239] width 171 height 15
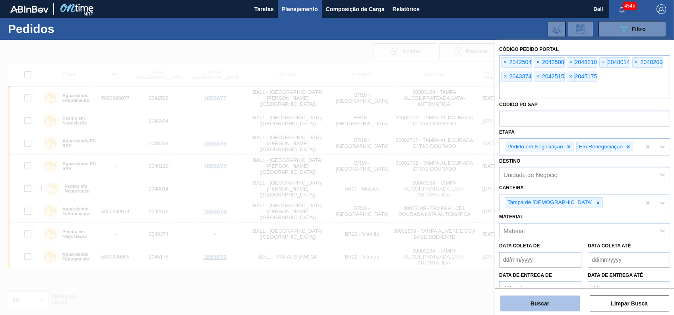
click at [550, 310] on button "Buscar" at bounding box center [539, 303] width 79 height 16
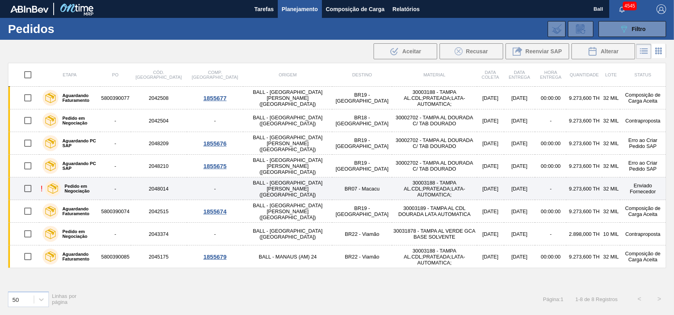
click at [648, 190] on td "Enviado Fornecedor" at bounding box center [643, 188] width 46 height 23
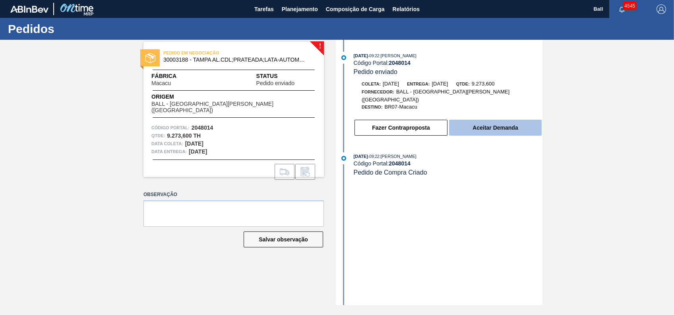
click at [515, 120] on button "Aceitar Demanda" at bounding box center [495, 128] width 93 height 16
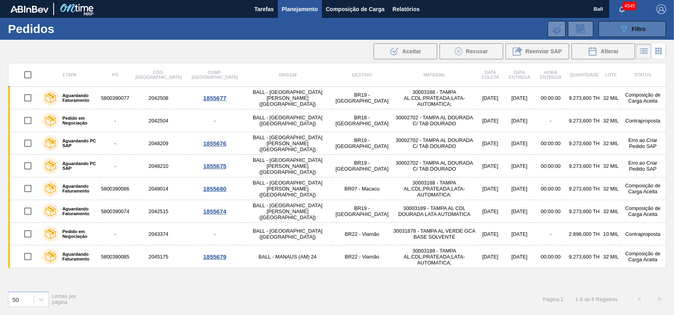
click at [655, 29] on button "089F7B8B-B2A5-4AFE-B5C0-19BA573D28AC Filtro" at bounding box center [632, 29] width 68 height 16
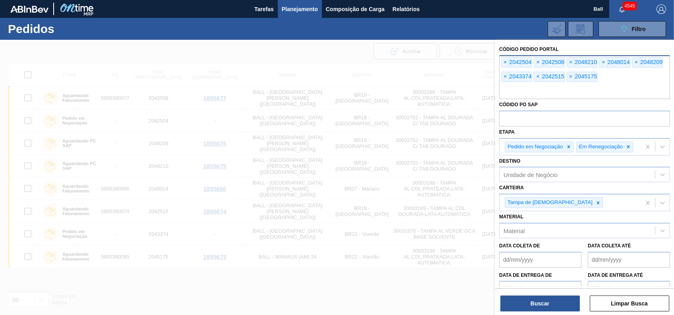
click at [620, 81] on div "× 2042504 × 2042508 × 2048210 × 2048014 × 2048209 × 2043374 × 2042515 × 2045175" at bounding box center [584, 77] width 171 height 44
paste input "2041728"
type input "2041728"
click at [552, 313] on div "Código Pedido Portal × 2042504 × 2042508 × 2048210 × 2048014 × 2048209 × 204337…" at bounding box center [584, 178] width 179 height 276
click at [553, 305] on button "Buscar" at bounding box center [539, 303] width 79 height 16
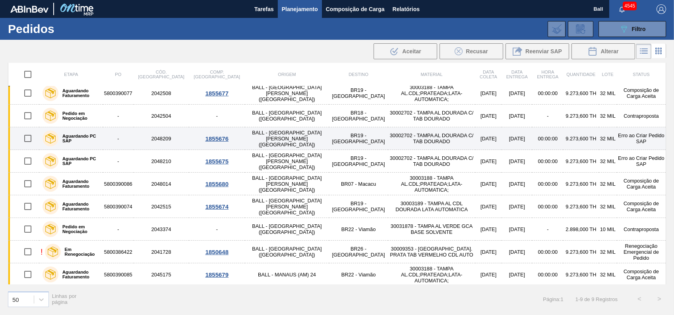
scroll to position [6, 0]
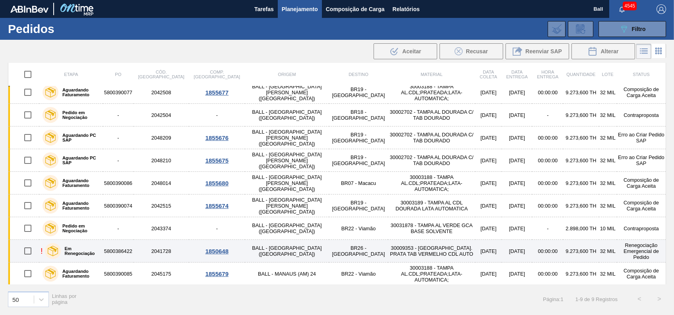
click at [329, 251] on td "BR26 - [GEOGRAPHIC_DATA]" at bounding box center [358, 250] width 59 height 23
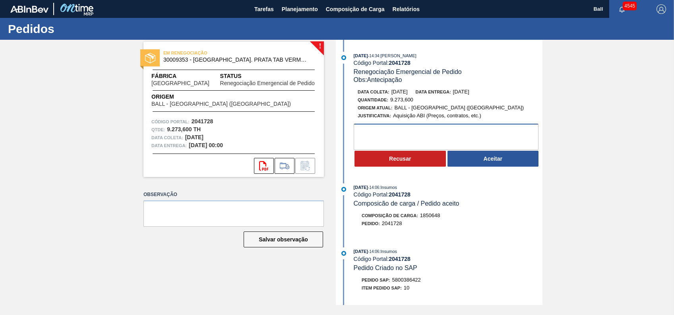
click at [421, 133] on textarea at bounding box center [445, 137] width 185 height 26
type textarea "P"
type textarea "Ok para avaliação de transportes"
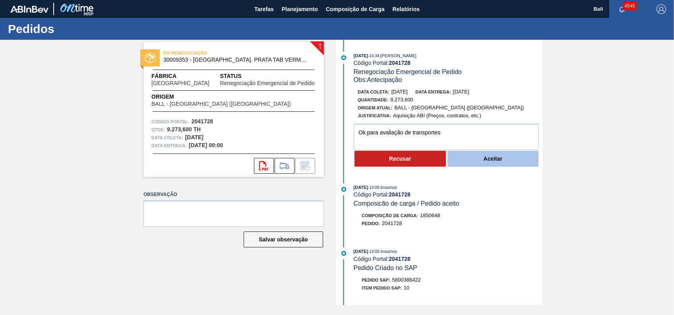
click at [494, 162] on button "Aceitar" at bounding box center [492, 159] width 91 height 16
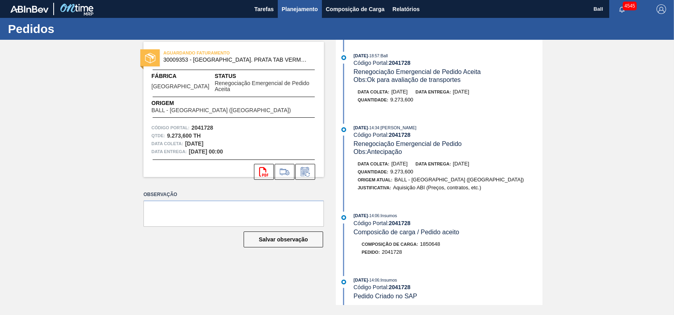
click at [313, 8] on span "Planejamento" at bounding box center [300, 9] width 36 height 10
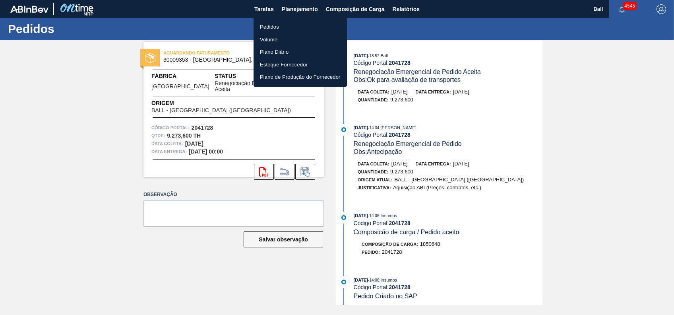
click at [277, 28] on li "Pedidos" at bounding box center [299, 27] width 93 height 13
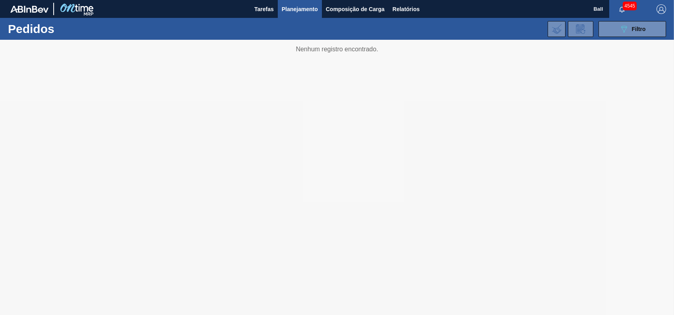
click at [302, 16] on button "Planejamento" at bounding box center [300, 9] width 44 height 18
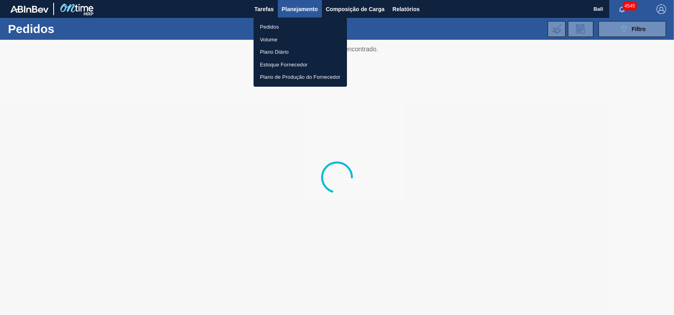
click at [282, 31] on li "Pedidos" at bounding box center [299, 27] width 93 height 13
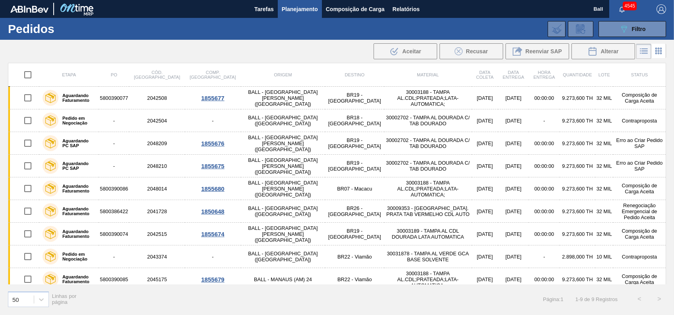
click at [298, 3] on button "Planejamento" at bounding box center [300, 9] width 44 height 18
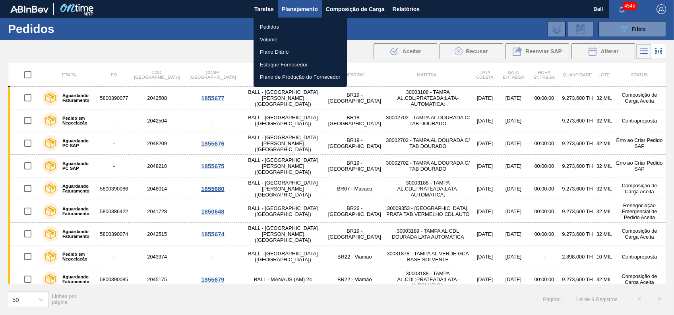
click at [282, 38] on li "Volume" at bounding box center [299, 39] width 93 height 13
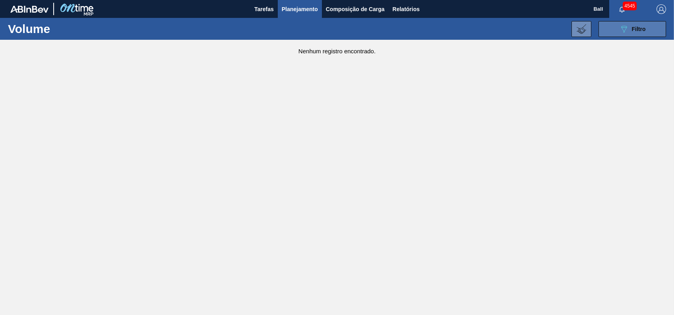
click at [644, 27] on span "Filtro" at bounding box center [639, 29] width 14 height 6
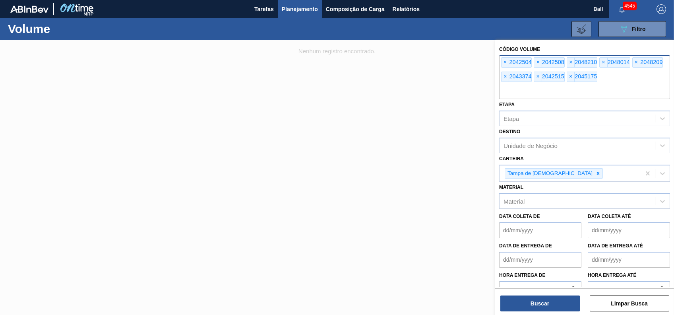
click at [608, 87] on input "text" at bounding box center [584, 91] width 171 height 15
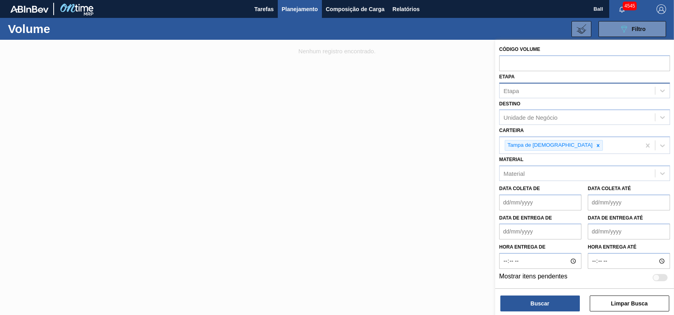
click at [556, 96] on div "Etapa" at bounding box center [584, 90] width 171 height 15
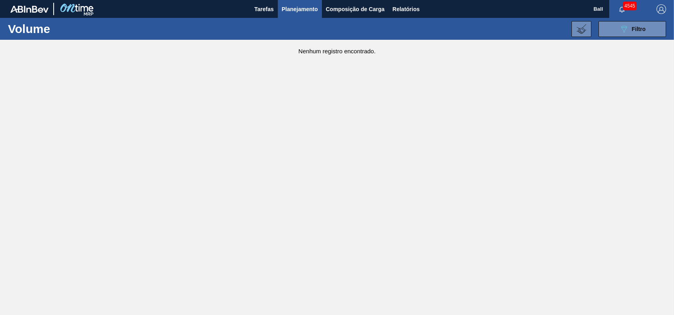
click at [629, 48] on div "Nenhum registro encontrado." at bounding box center [337, 47] width 674 height 15
click at [632, 25] on div "089F7B8B-B2A5-4AFE-B5C0-19BA573D28AC Filtro" at bounding box center [632, 29] width 27 height 10
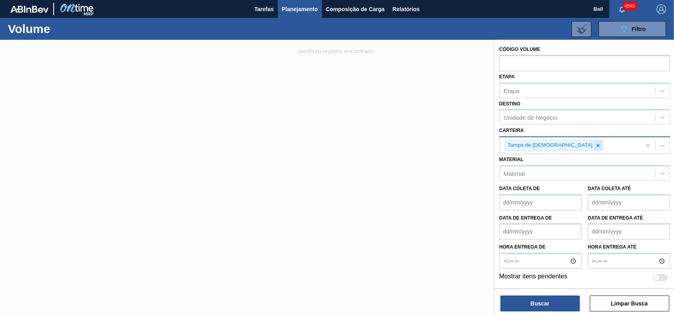
click at [595, 144] on icon at bounding box center [598, 146] width 6 height 6
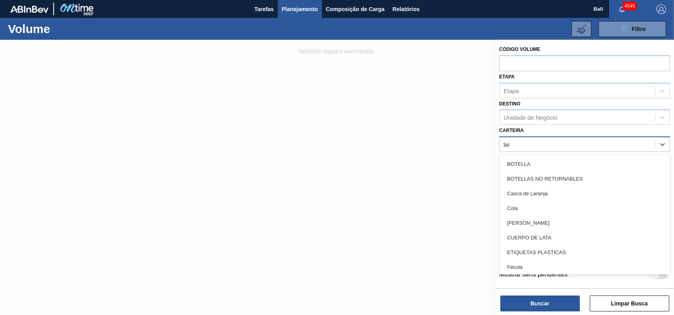
type input "lata"
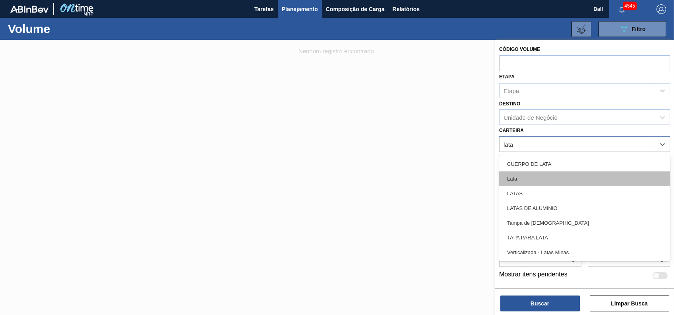
click at [543, 177] on div "Lata" at bounding box center [584, 178] width 171 height 15
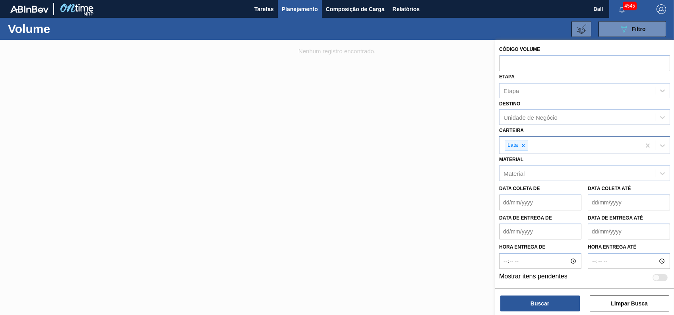
drag, startPoint x: 543, startPoint y: 102, endPoint x: 542, endPoint y: 108, distance: 5.8
click at [543, 105] on div "Destino Unidade de Negócio" at bounding box center [584, 111] width 171 height 27
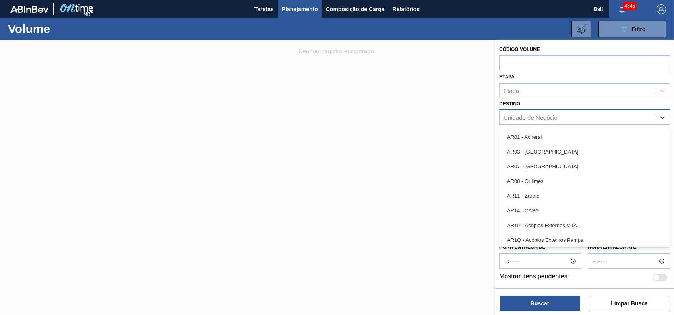
click at [542, 112] on div "Unidade de Negócio" at bounding box center [576, 118] width 155 height 12
type input "rio"
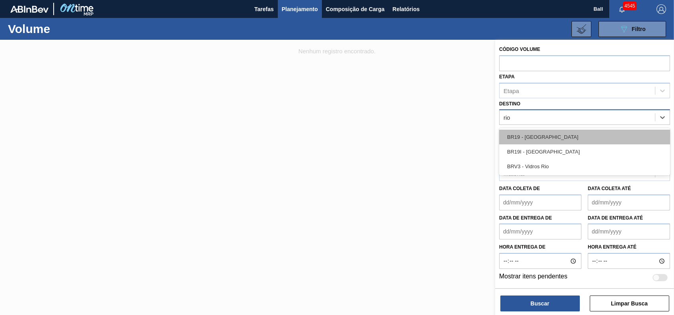
click at [576, 139] on div "BR19 - [GEOGRAPHIC_DATA]" at bounding box center [584, 136] width 171 height 15
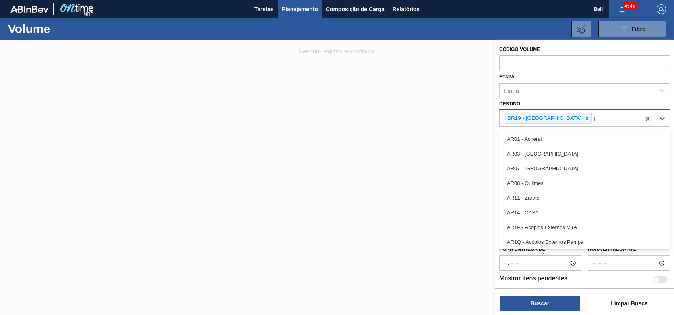
type input "rio"
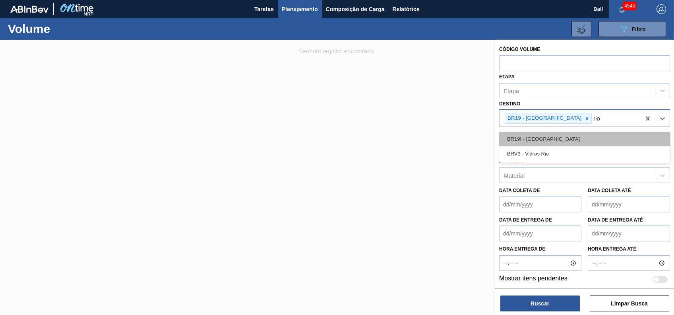
click at [576, 137] on div "BR19I - [GEOGRAPHIC_DATA]" at bounding box center [584, 138] width 171 height 15
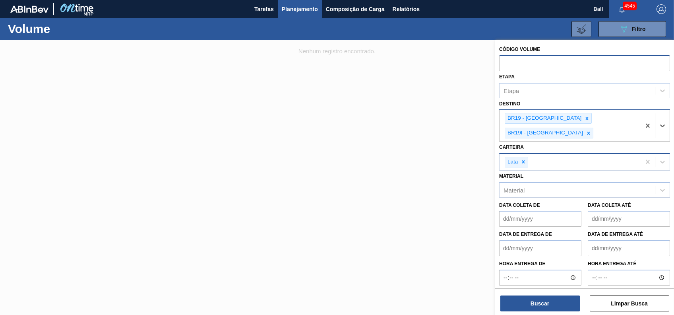
click at [611, 66] on input "text" at bounding box center [584, 62] width 171 height 15
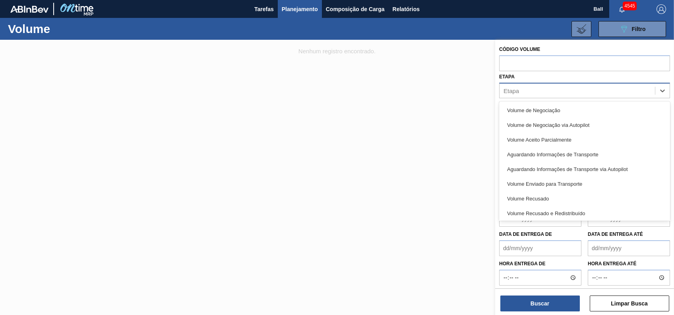
click at [608, 89] on div "Etapa" at bounding box center [576, 91] width 155 height 12
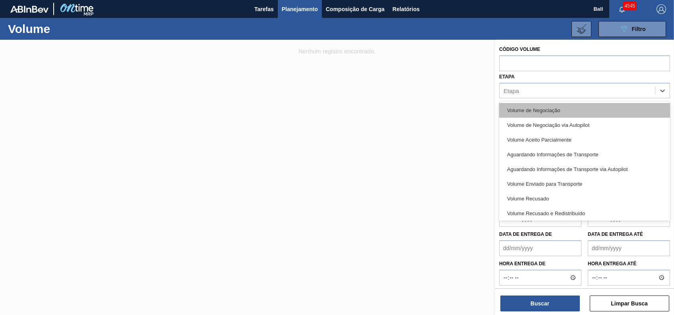
click at [593, 106] on div "Volume de Negociação" at bounding box center [584, 110] width 171 height 15
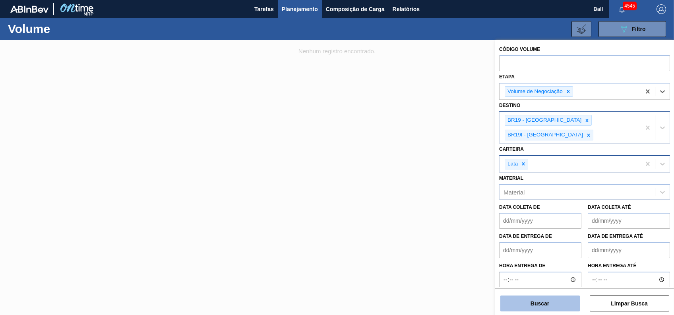
click at [562, 303] on button "Buscar" at bounding box center [539, 303] width 79 height 16
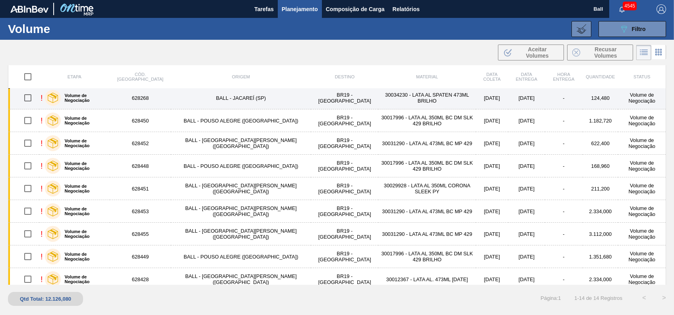
scroll to position [121, 0]
